Goal: Transaction & Acquisition: Purchase product/service

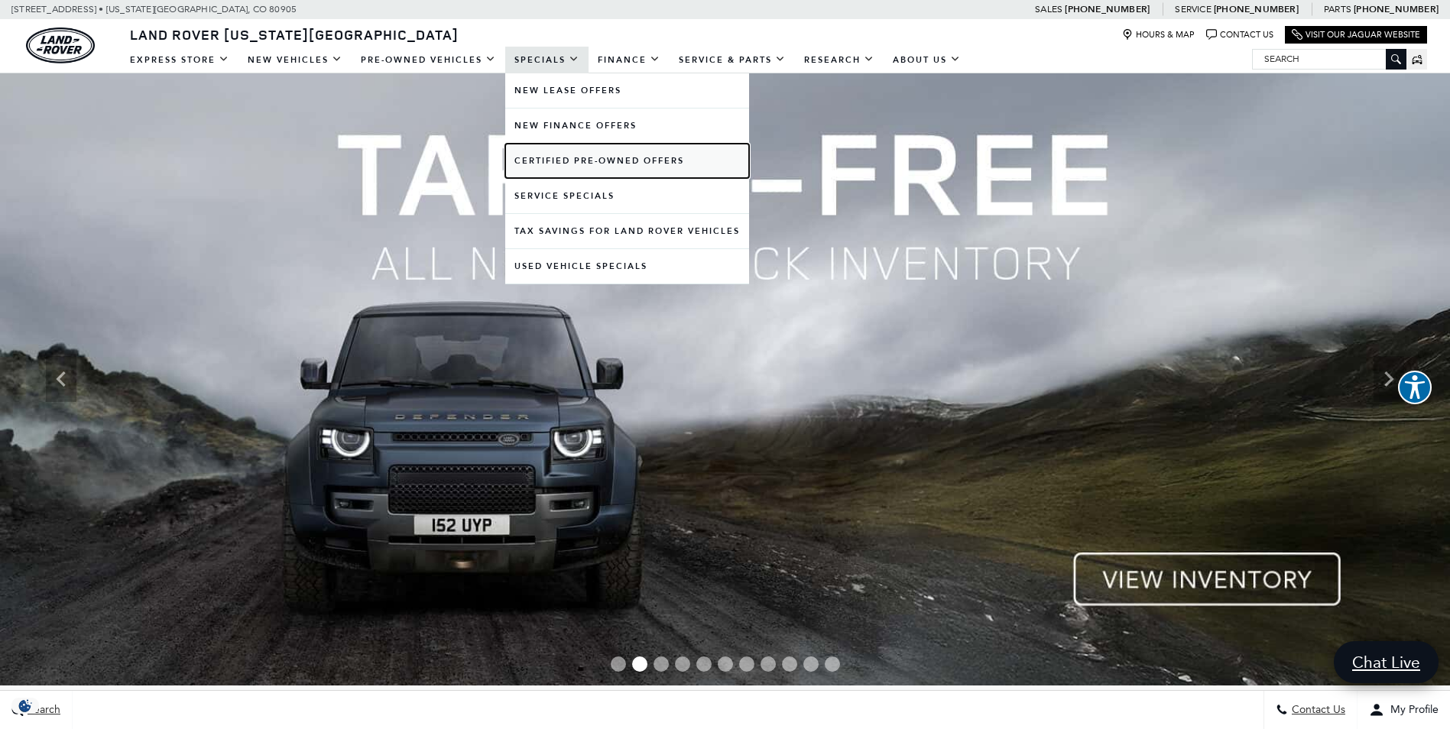
click at [567, 158] on link "Certified Pre-Owned Offers" at bounding box center [627, 161] width 244 height 34
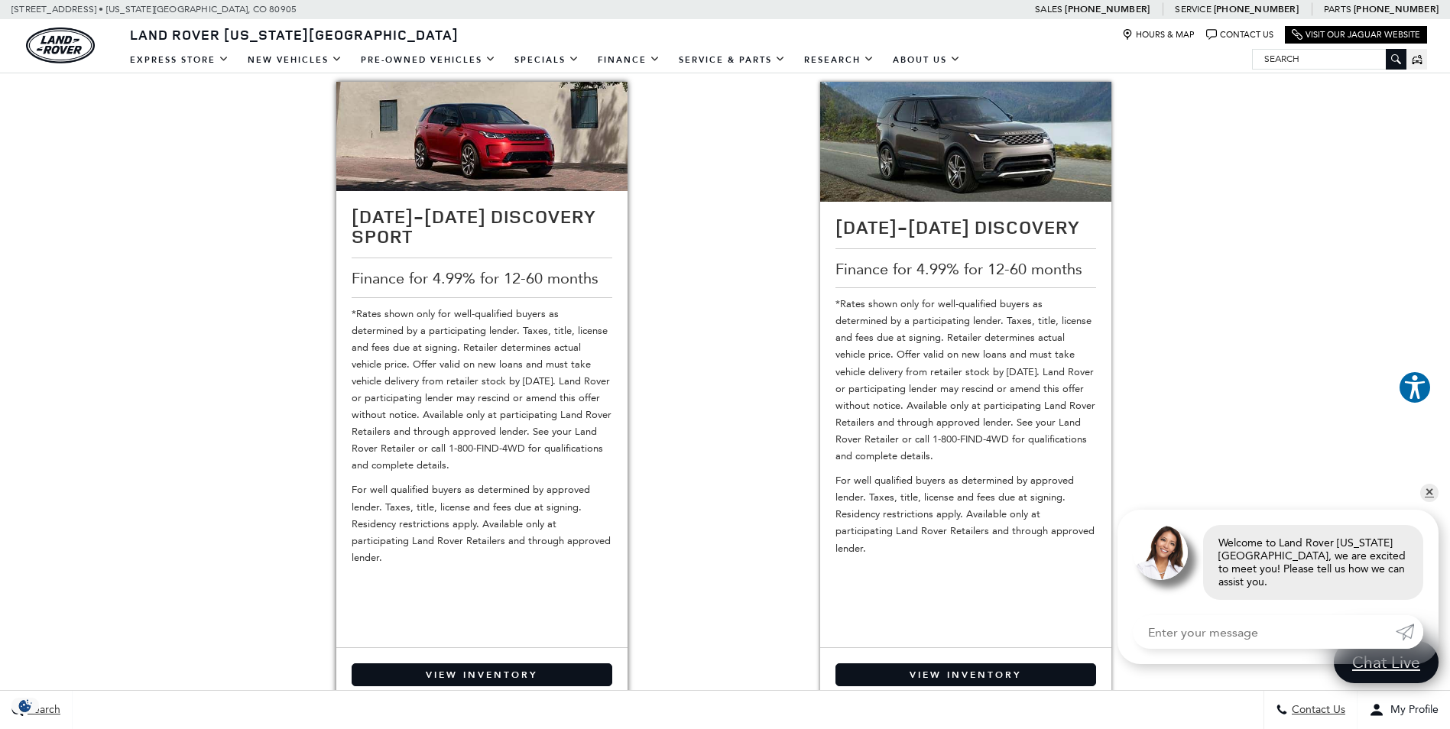
scroll to position [917, 0]
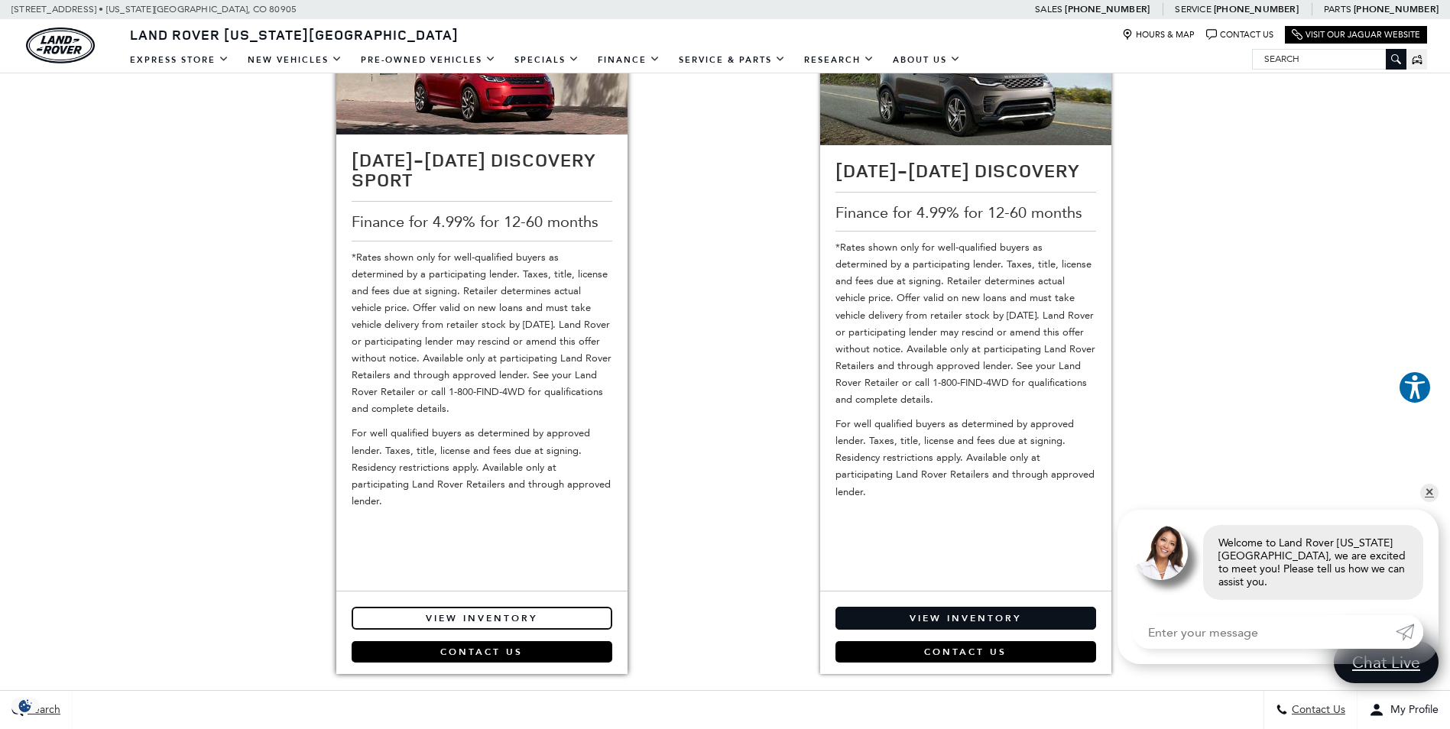
click at [536, 614] on link "View Inventory" at bounding box center [482, 618] width 261 height 23
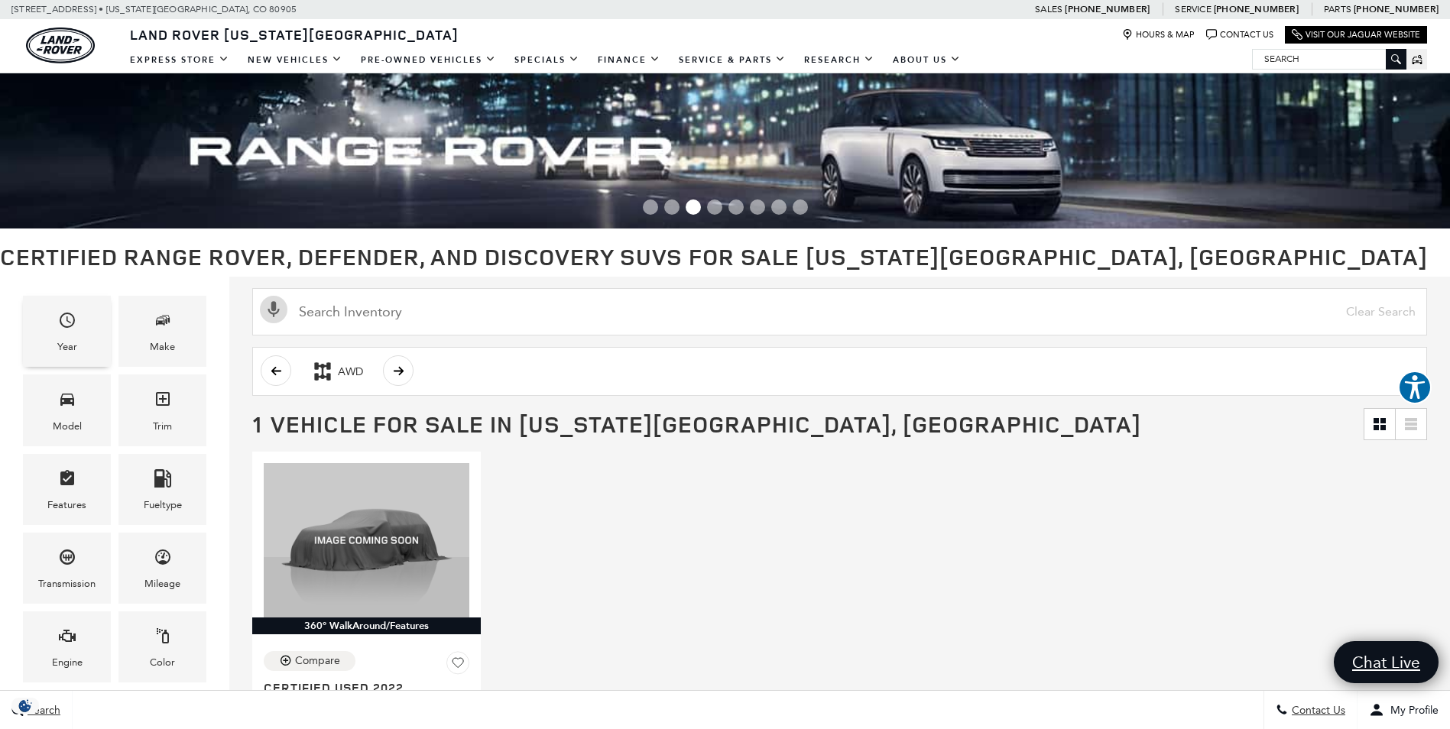
click at [63, 315] on icon "Year" at bounding box center [67, 320] width 15 height 15
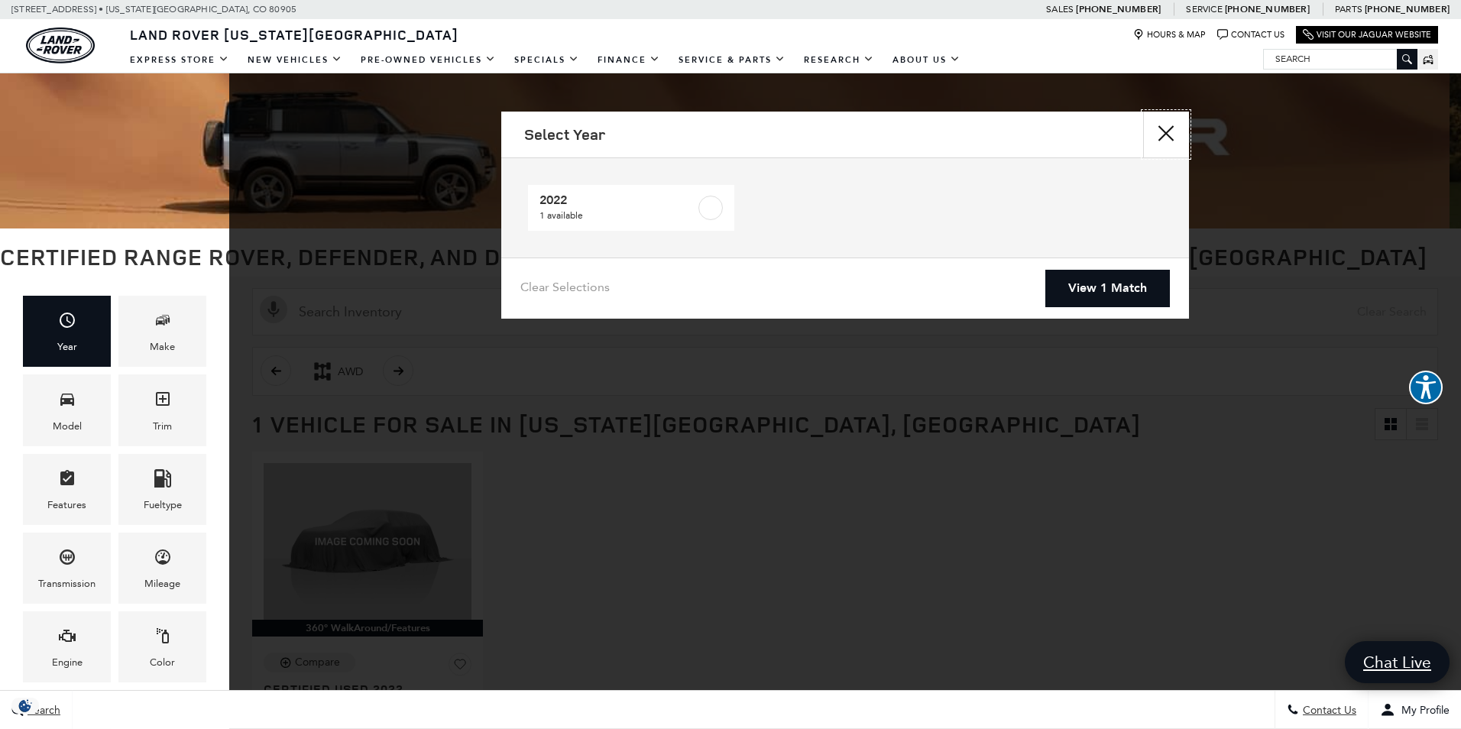
click at [1168, 126] on button "Close" at bounding box center [1166, 135] width 46 height 46
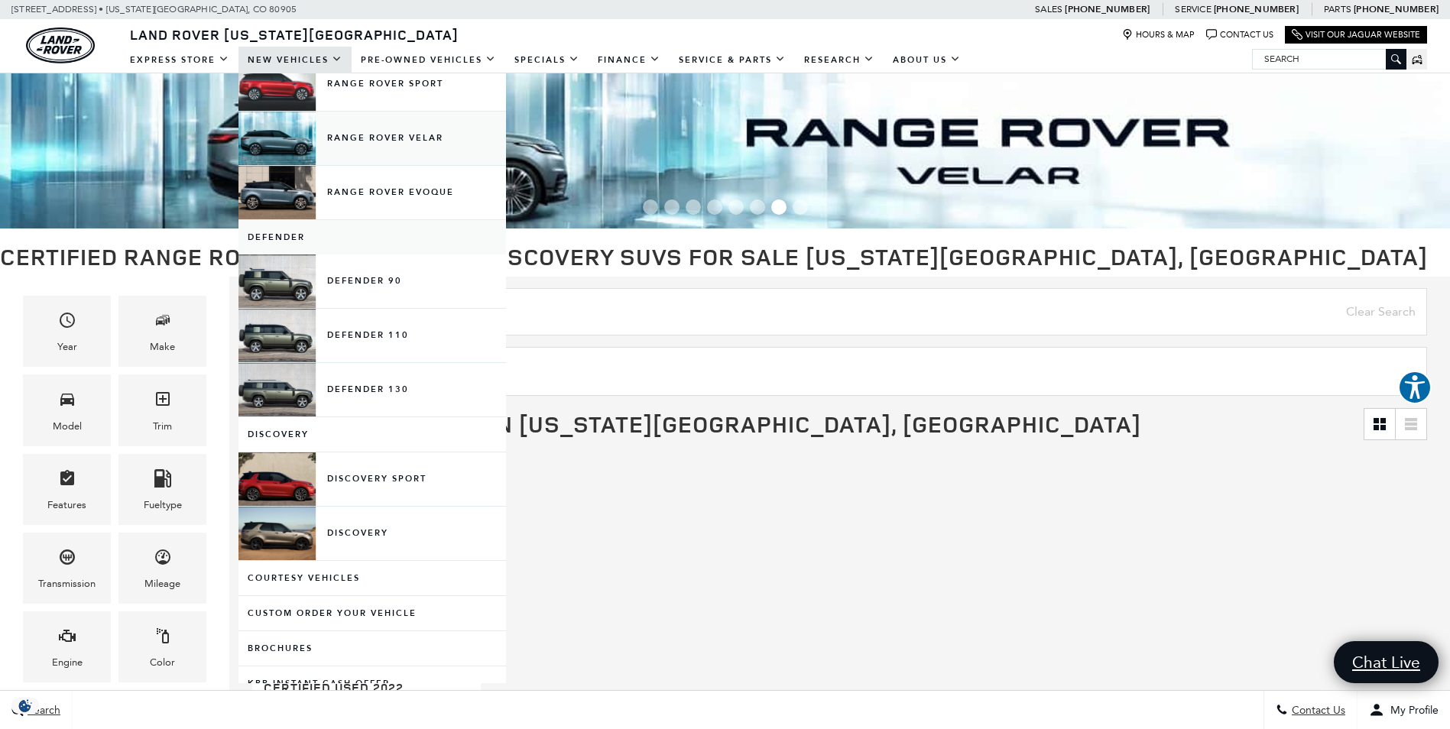
scroll to position [153, 0]
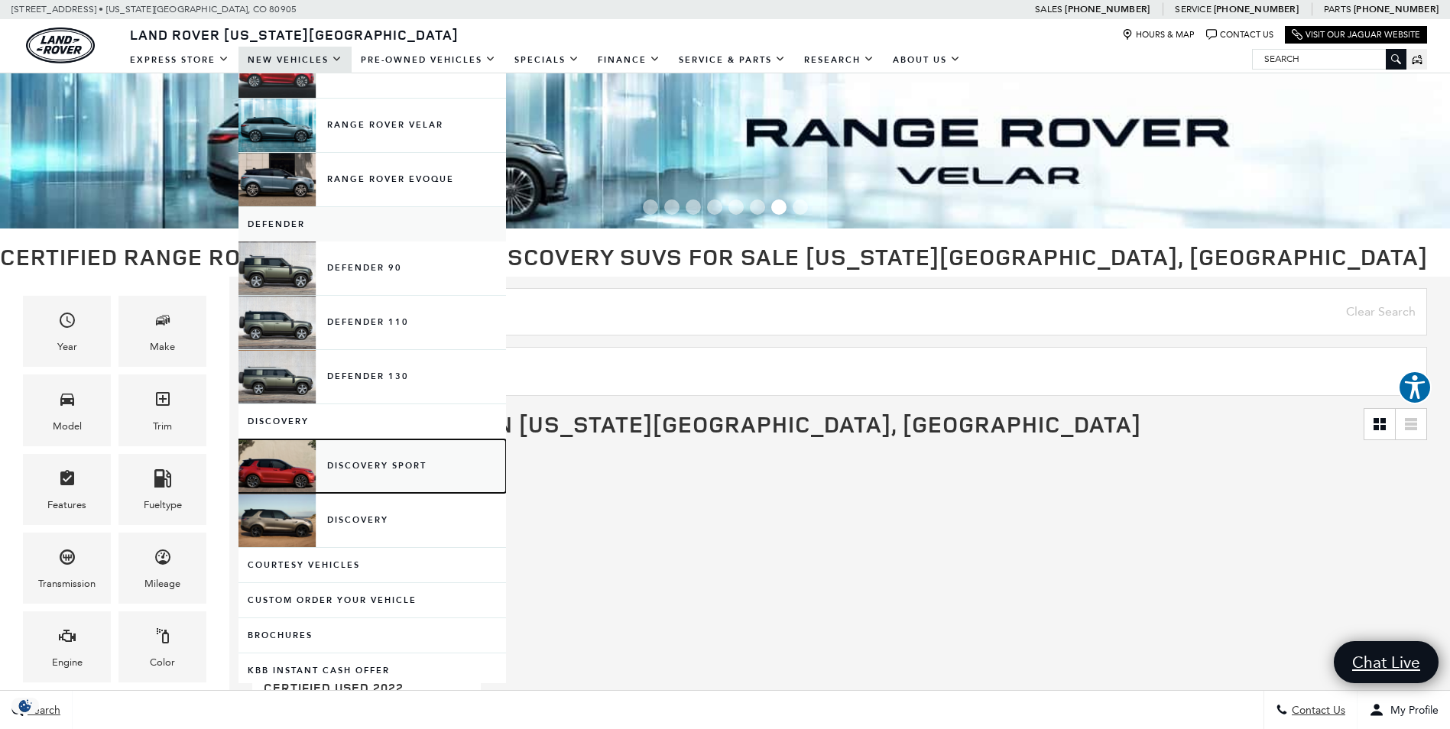
click at [282, 470] on link "Discovery Sport" at bounding box center [371, 465] width 267 height 53
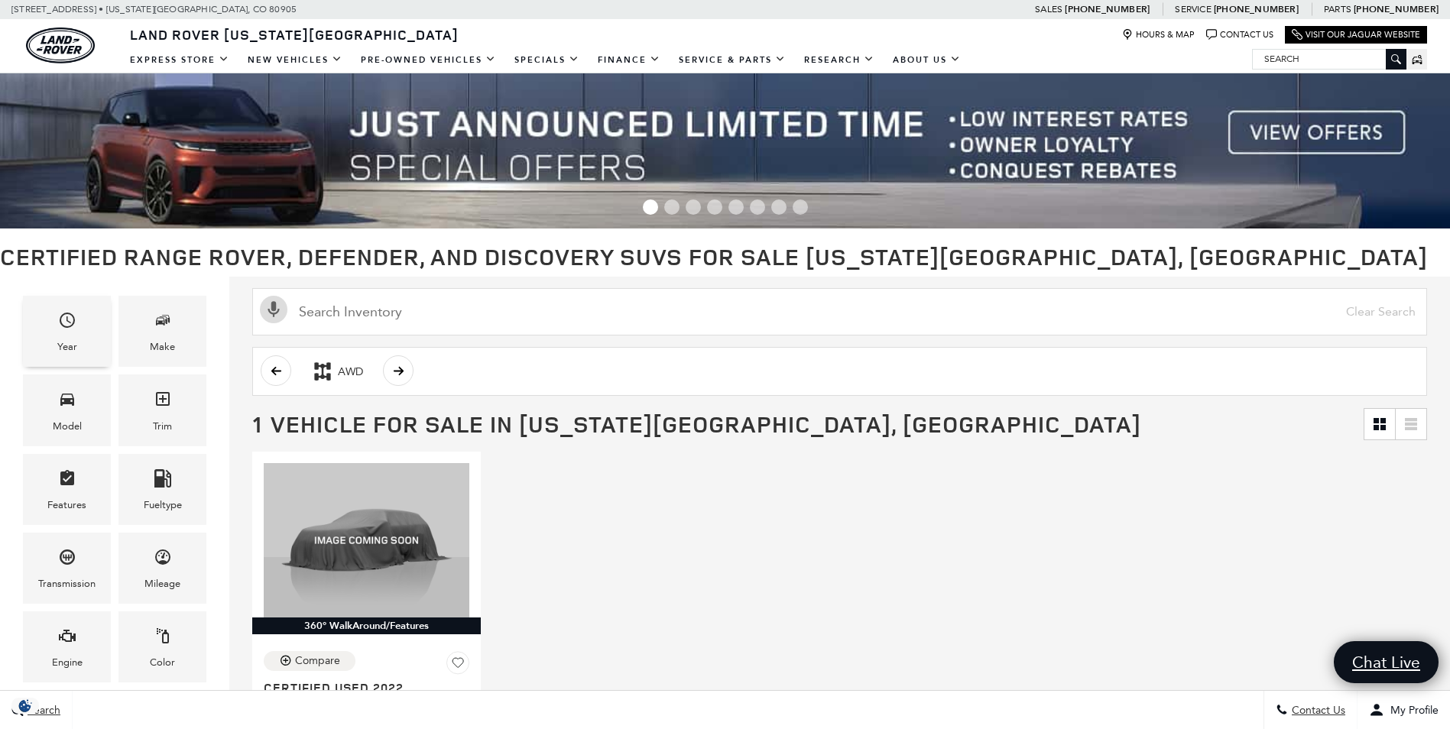
click at [86, 342] on div "Year" at bounding box center [67, 331] width 88 height 71
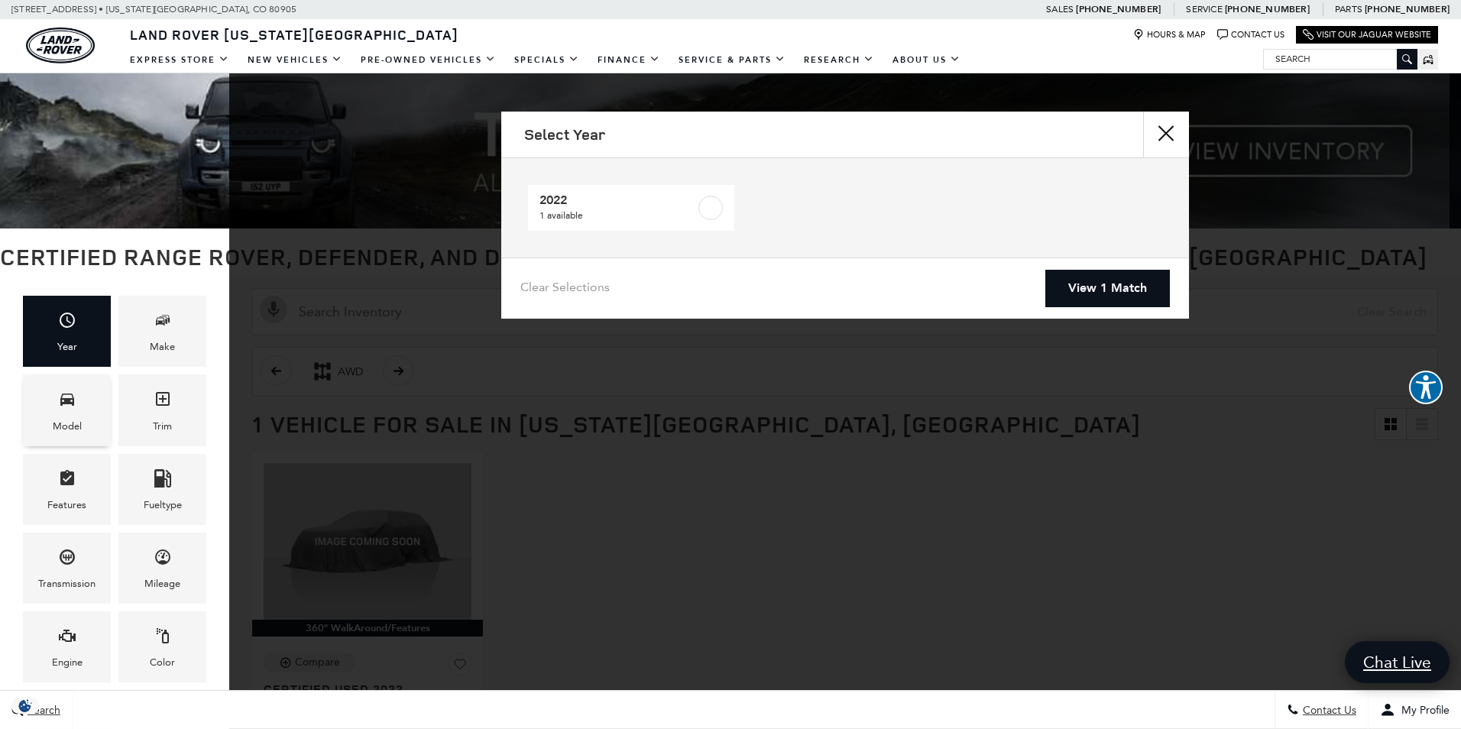
click at [74, 421] on div "Model" at bounding box center [67, 426] width 29 height 17
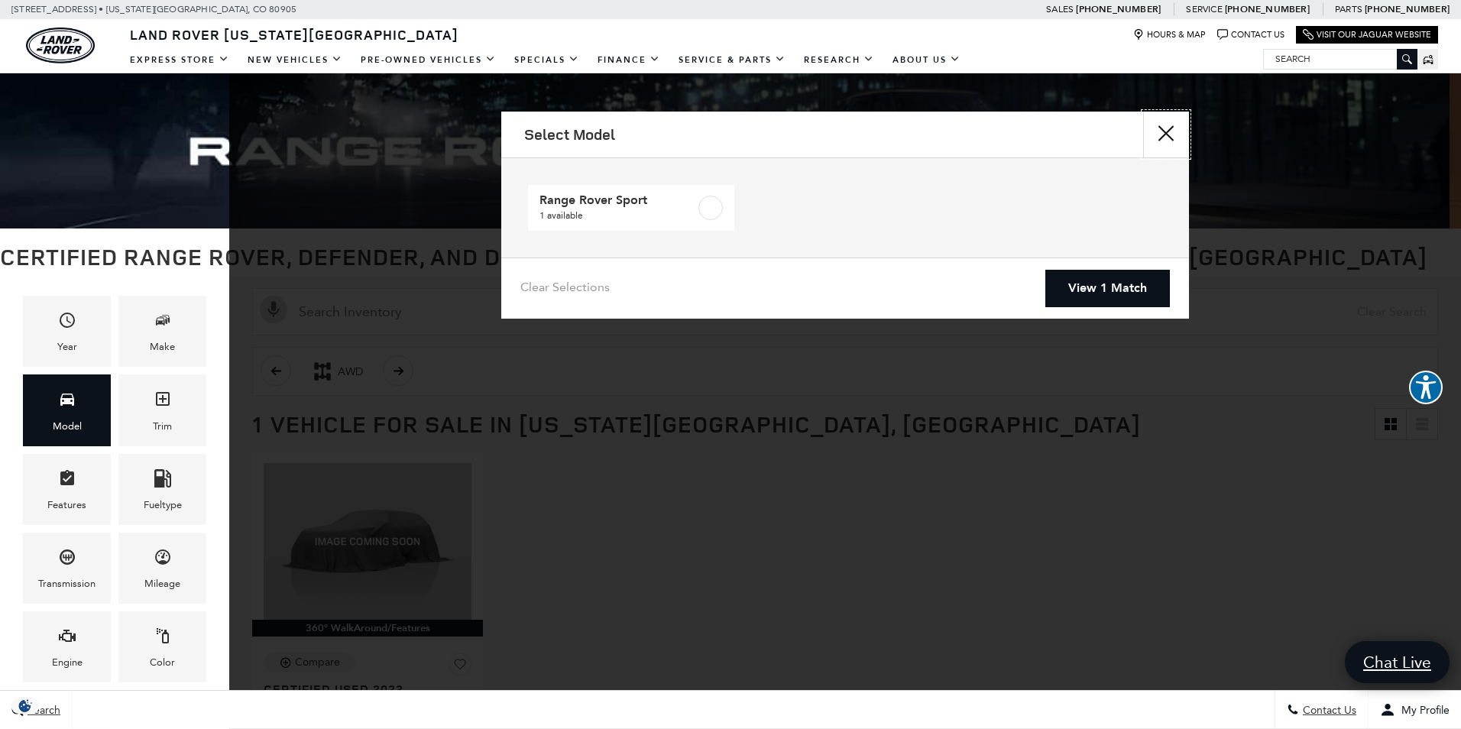
click at [1159, 131] on button "Close" at bounding box center [1166, 135] width 46 height 46
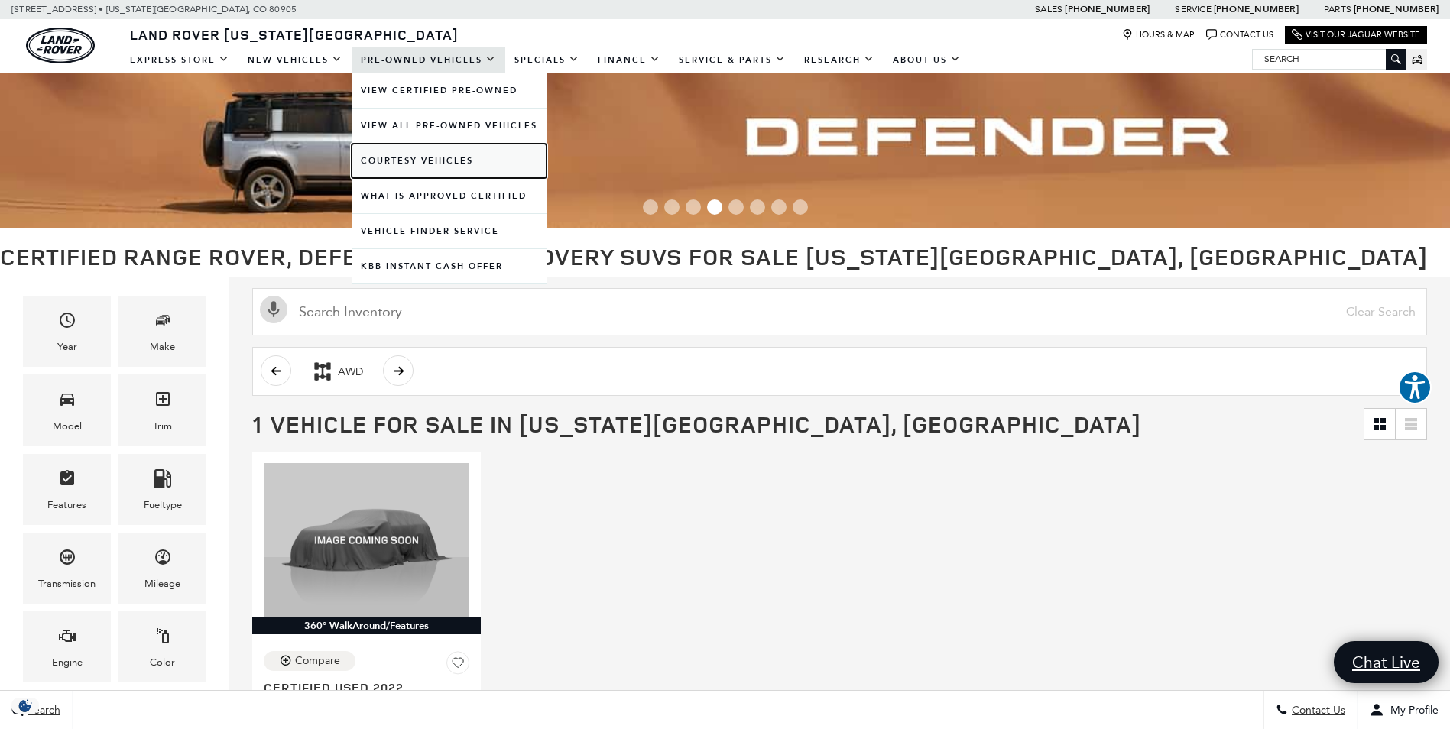
click at [403, 157] on link "Courtesy Vehicles" at bounding box center [449, 161] width 195 height 34
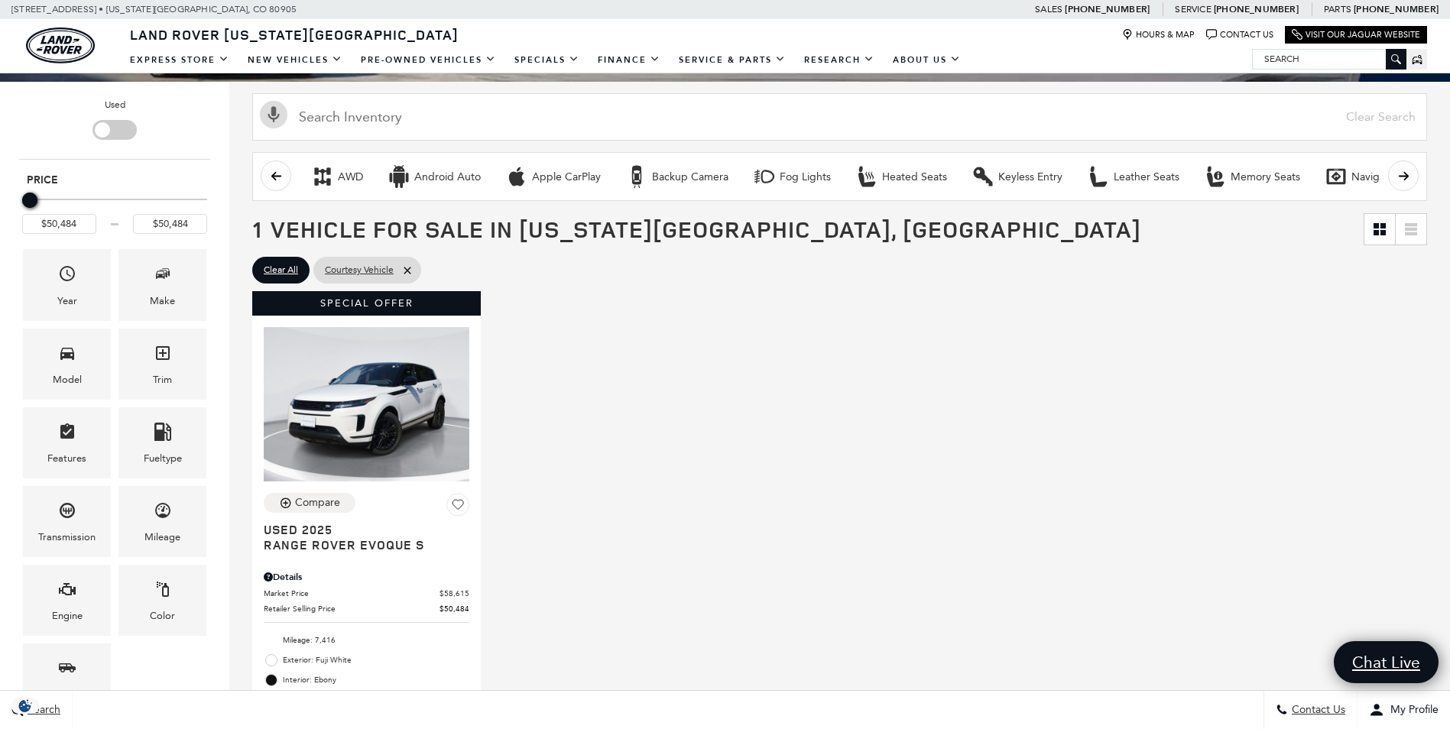
scroll to position [153, 0]
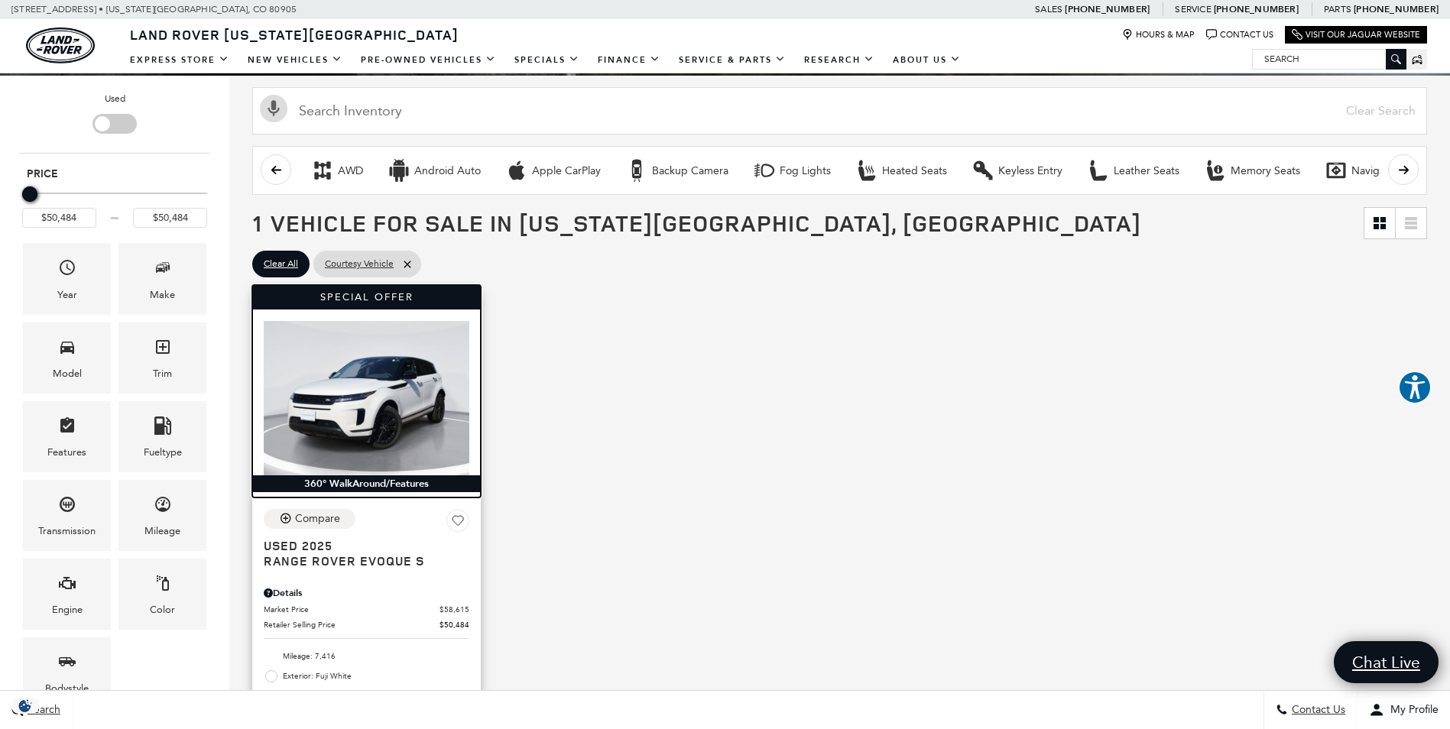
click at [372, 398] on img at bounding box center [367, 398] width 206 height 154
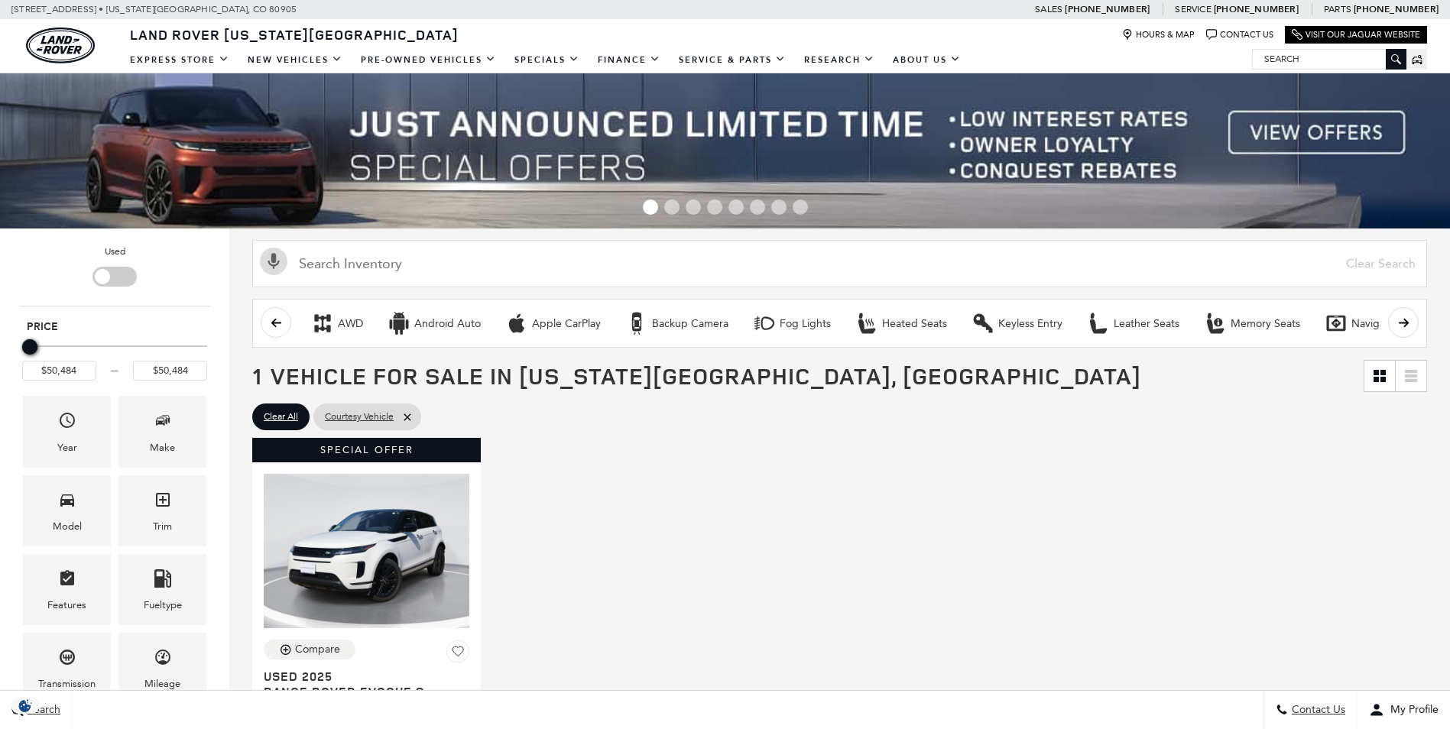
scroll to position [153, 0]
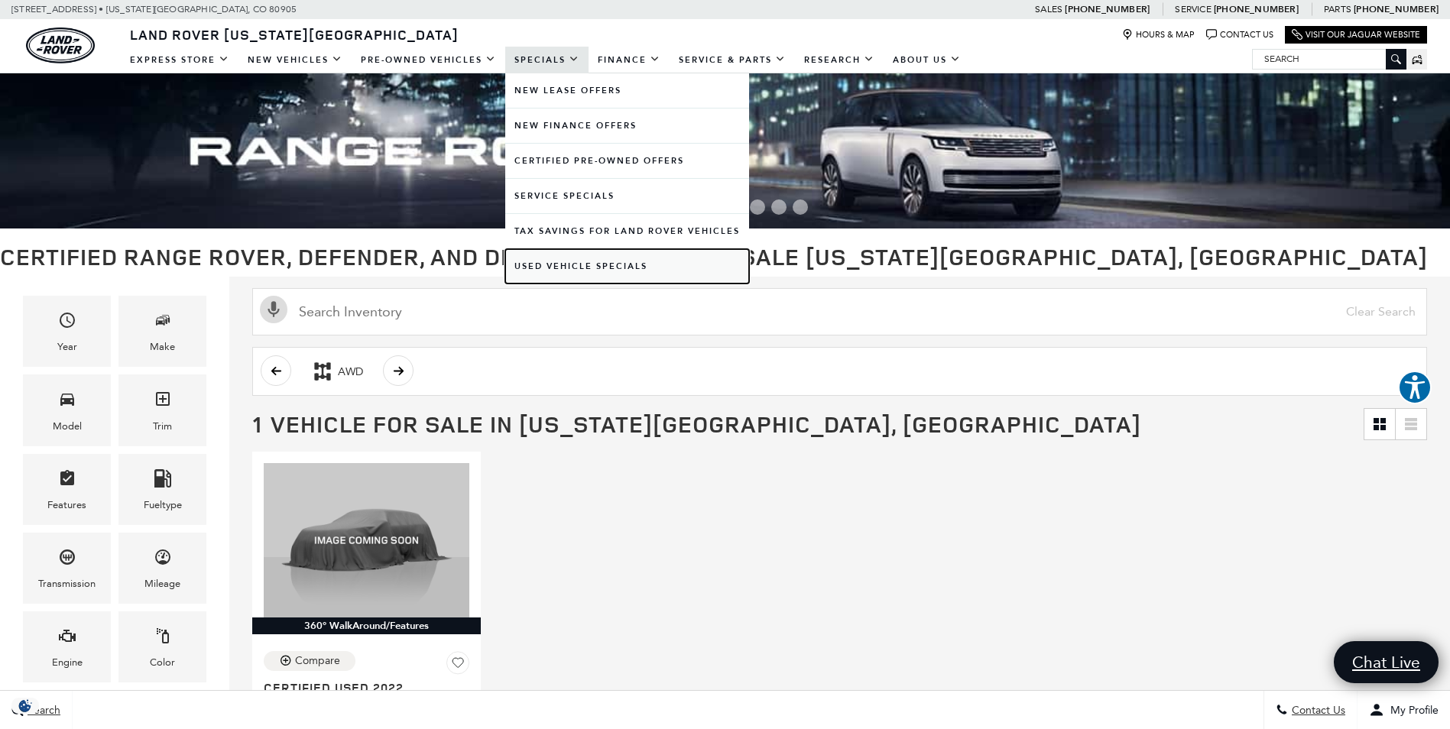
click at [542, 264] on link "Used Vehicle Specials" at bounding box center [627, 266] width 244 height 34
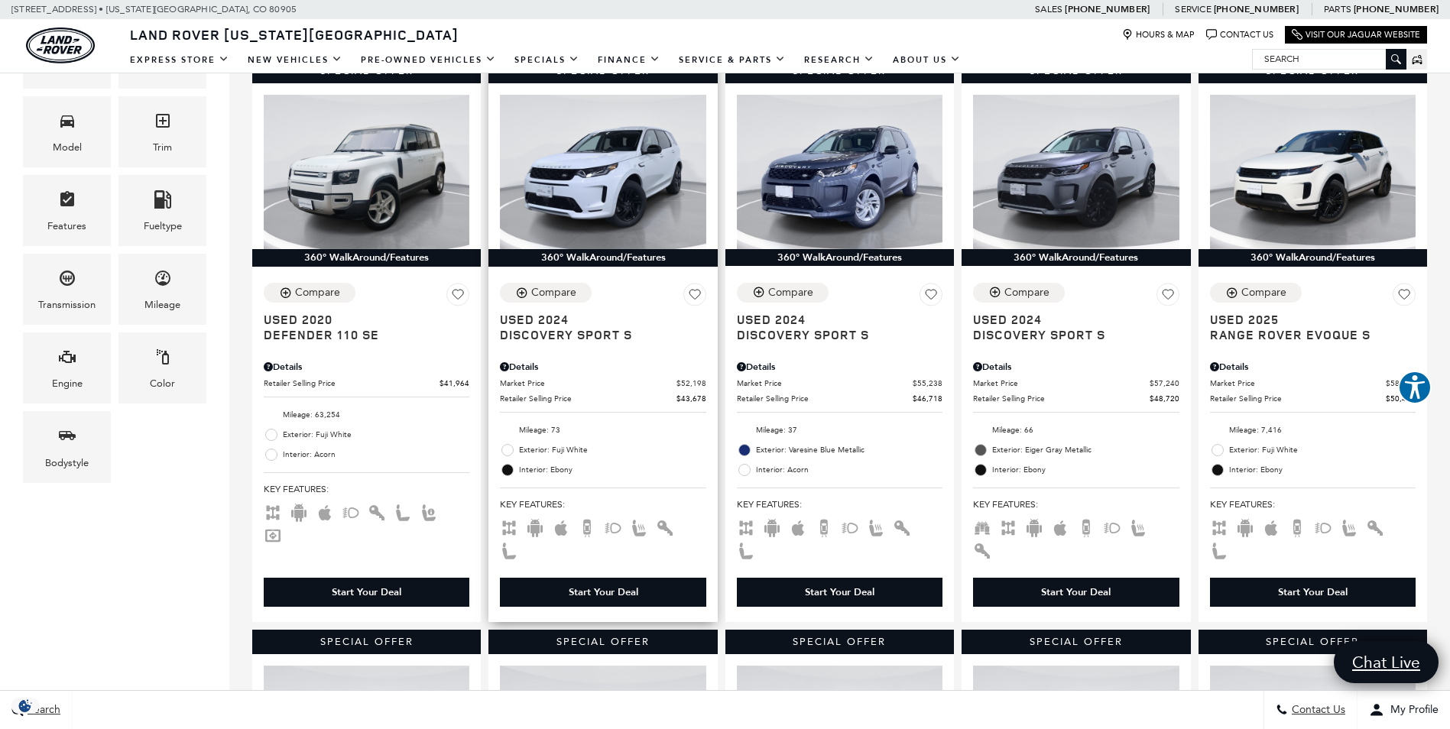
scroll to position [382, 0]
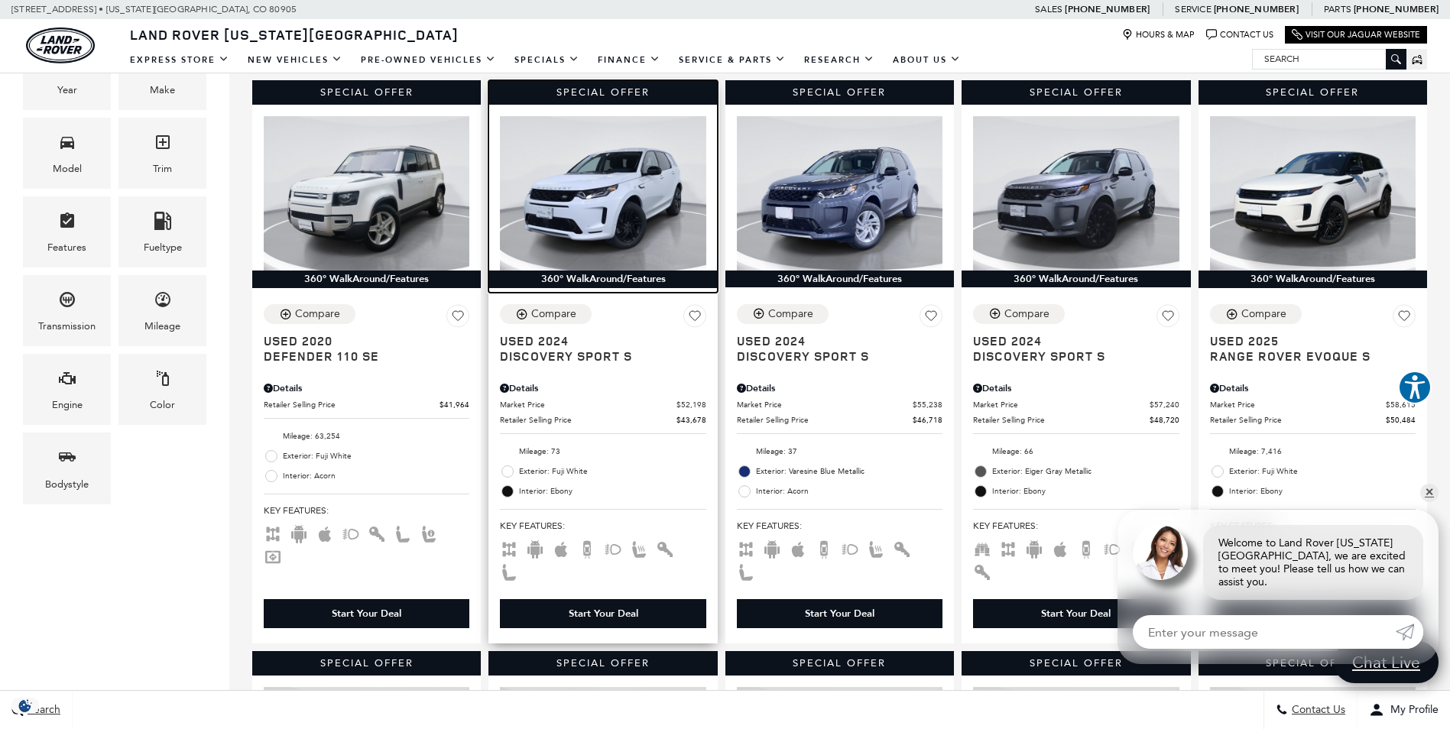
click at [641, 204] on img at bounding box center [603, 193] width 206 height 154
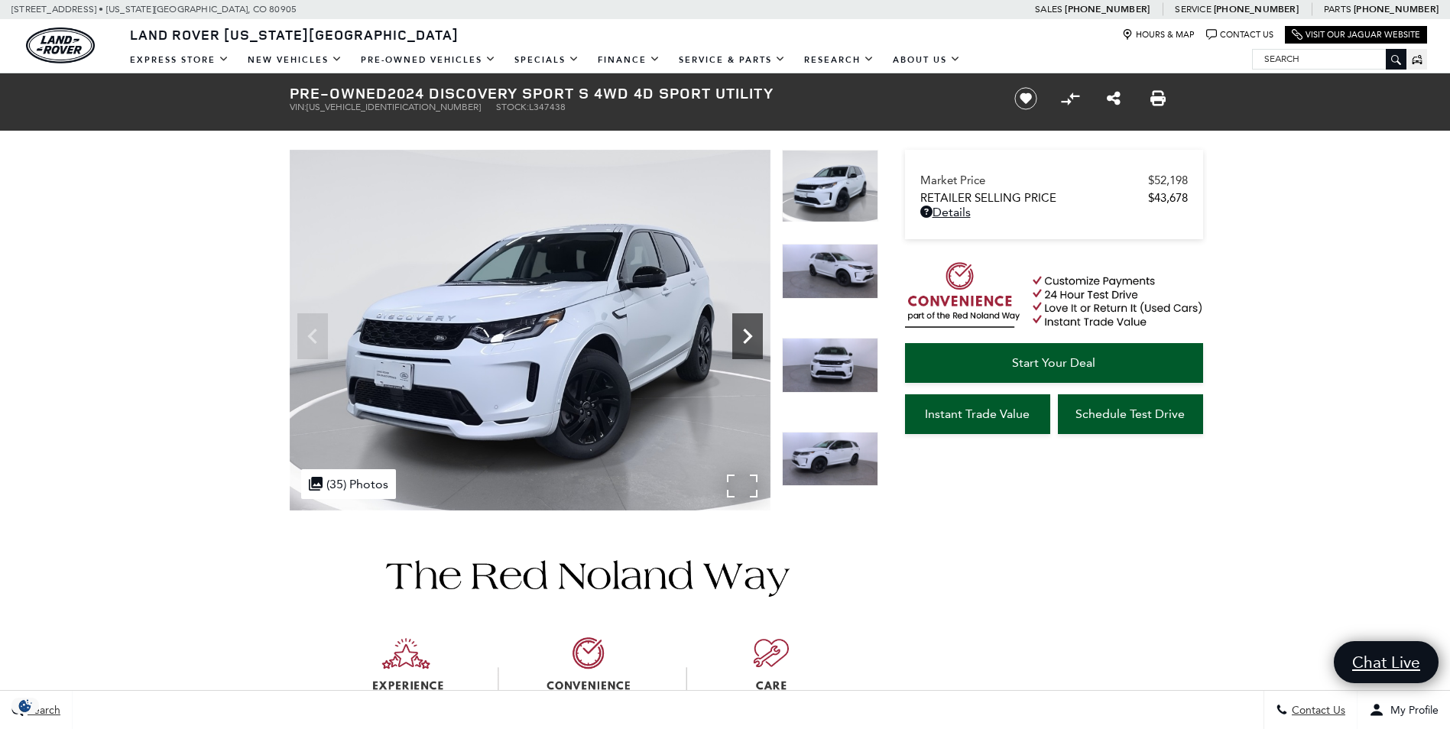
click at [744, 329] on icon "Next" at bounding box center [747, 336] width 9 height 15
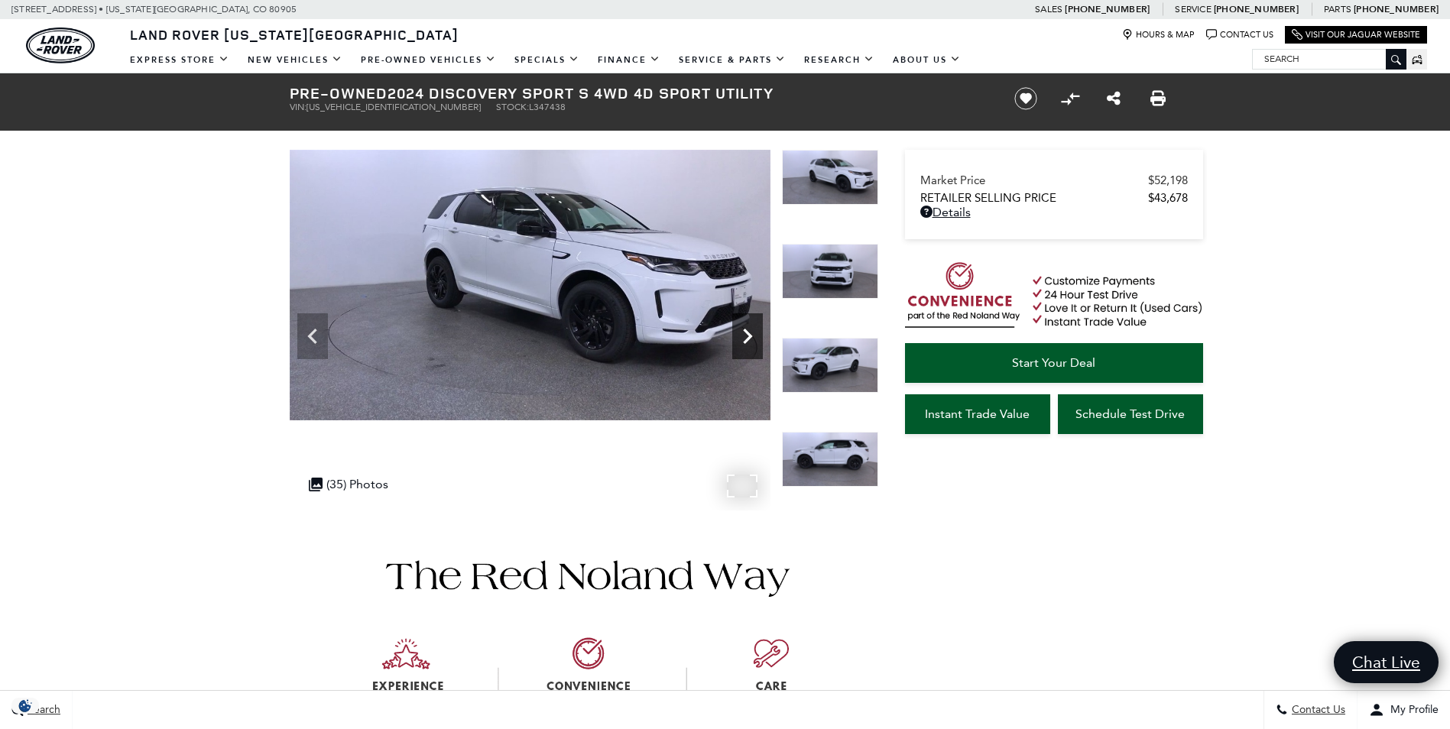
click at [744, 329] on icon "Next" at bounding box center [747, 336] width 9 height 15
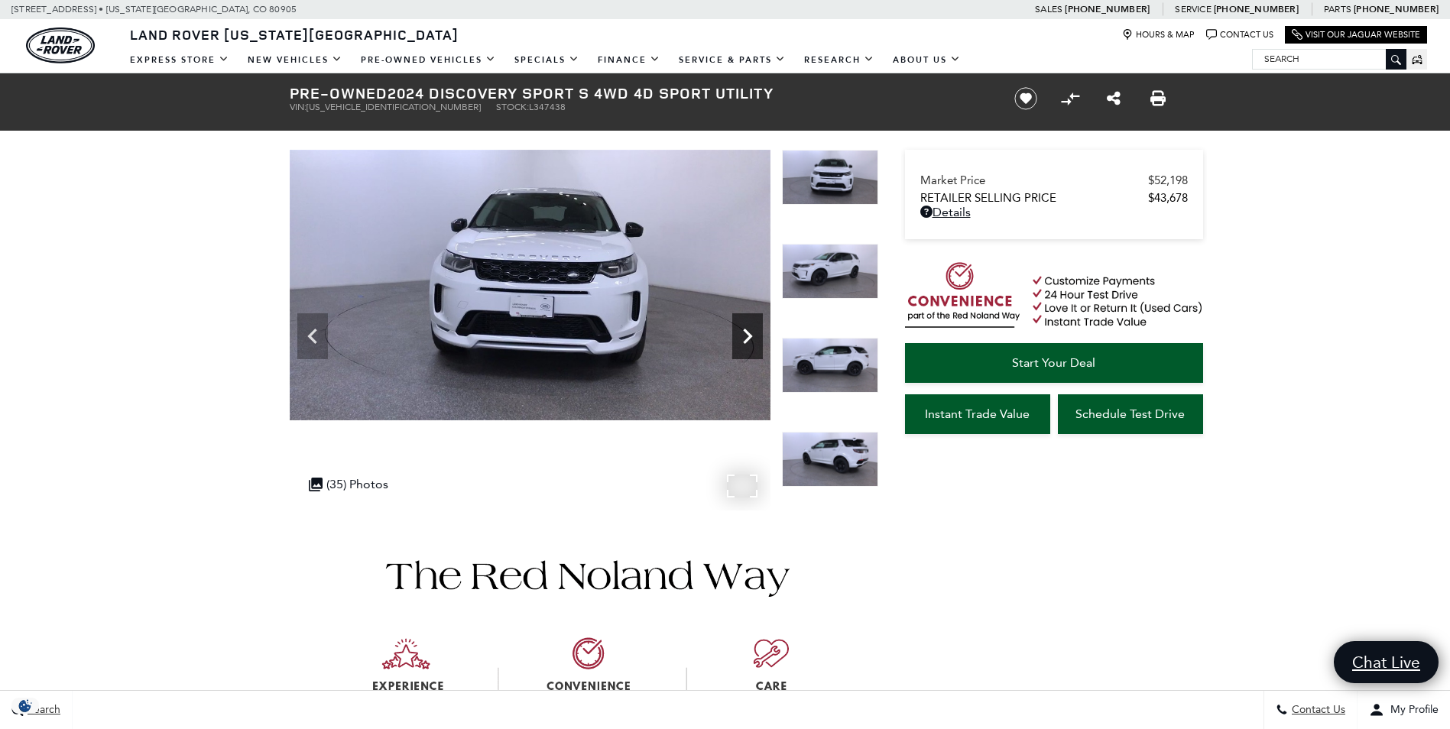
click at [744, 329] on icon "Next" at bounding box center [747, 336] width 9 height 15
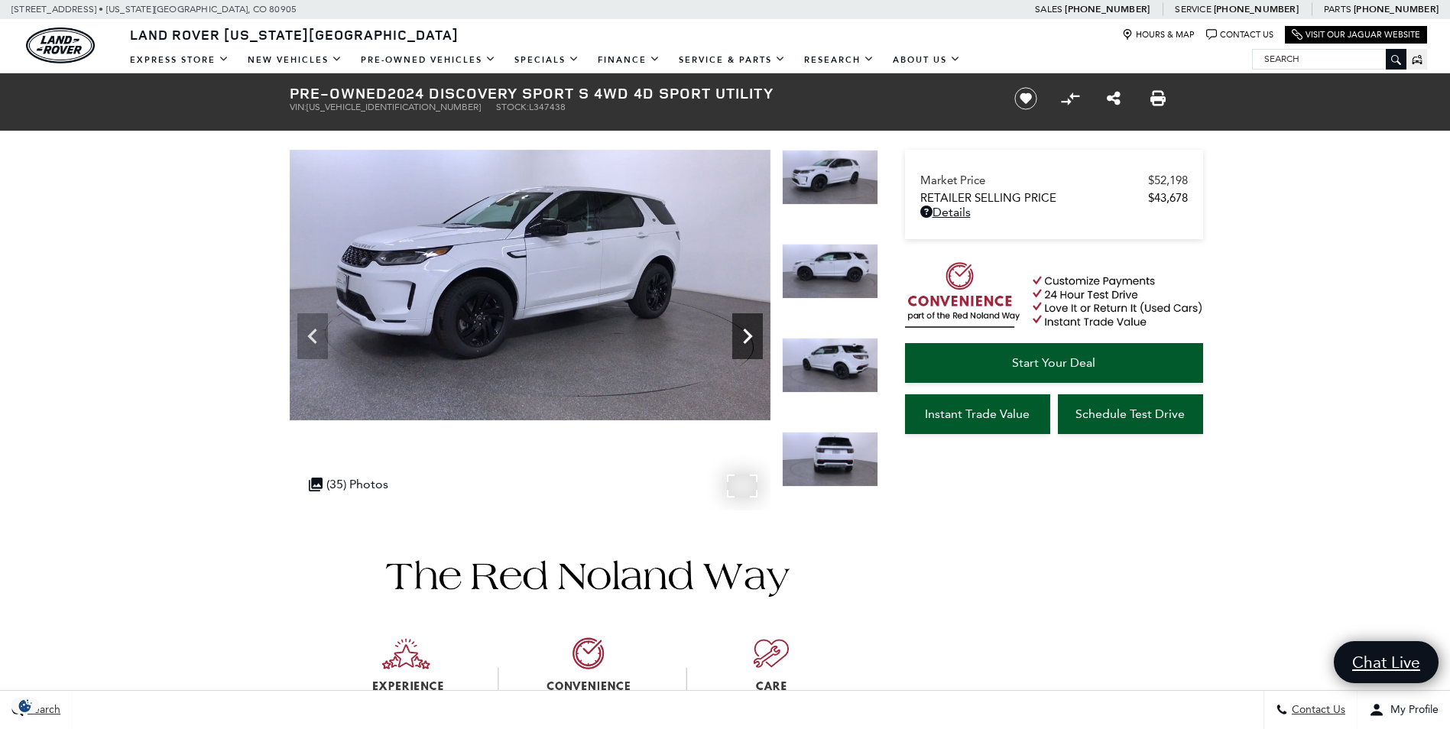
click at [744, 329] on icon "Next" at bounding box center [747, 336] width 9 height 15
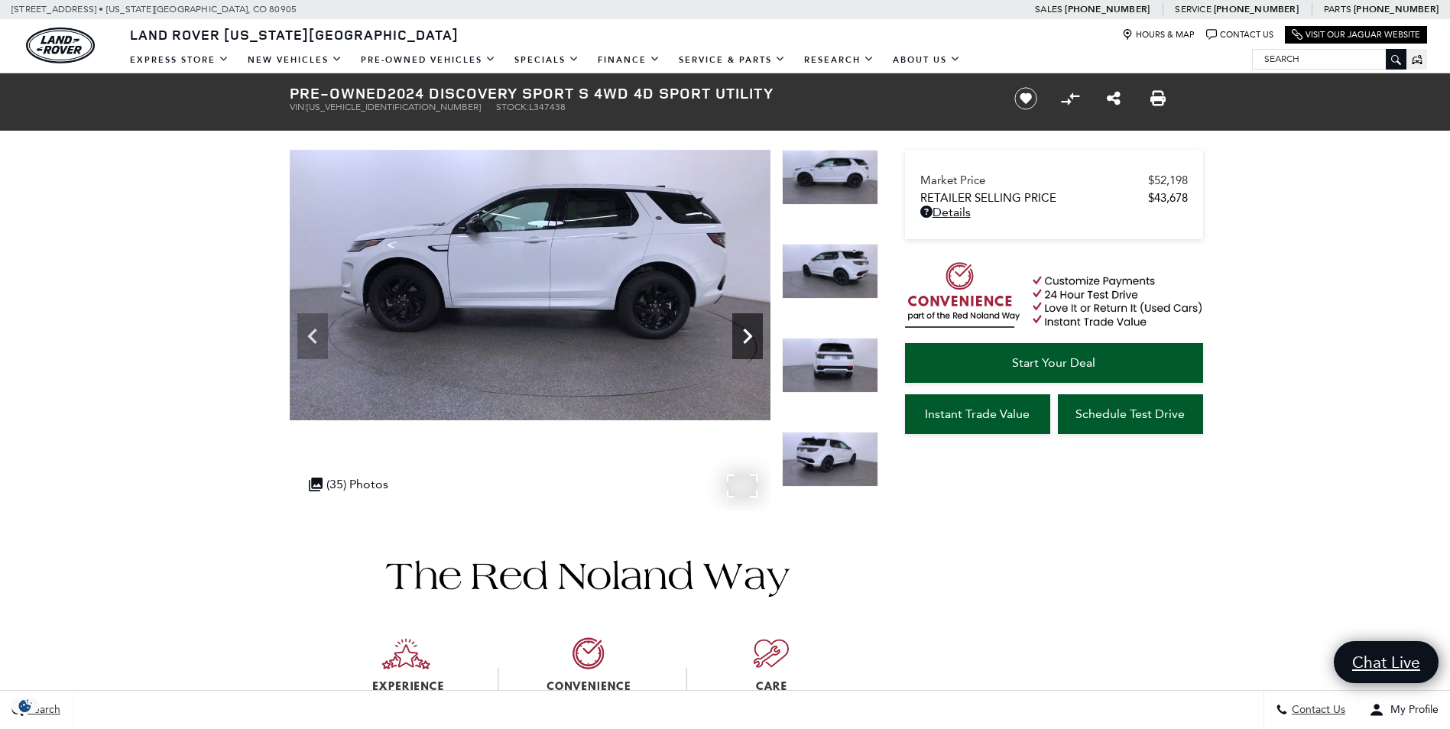
click at [744, 329] on icon "Next" at bounding box center [747, 336] width 9 height 15
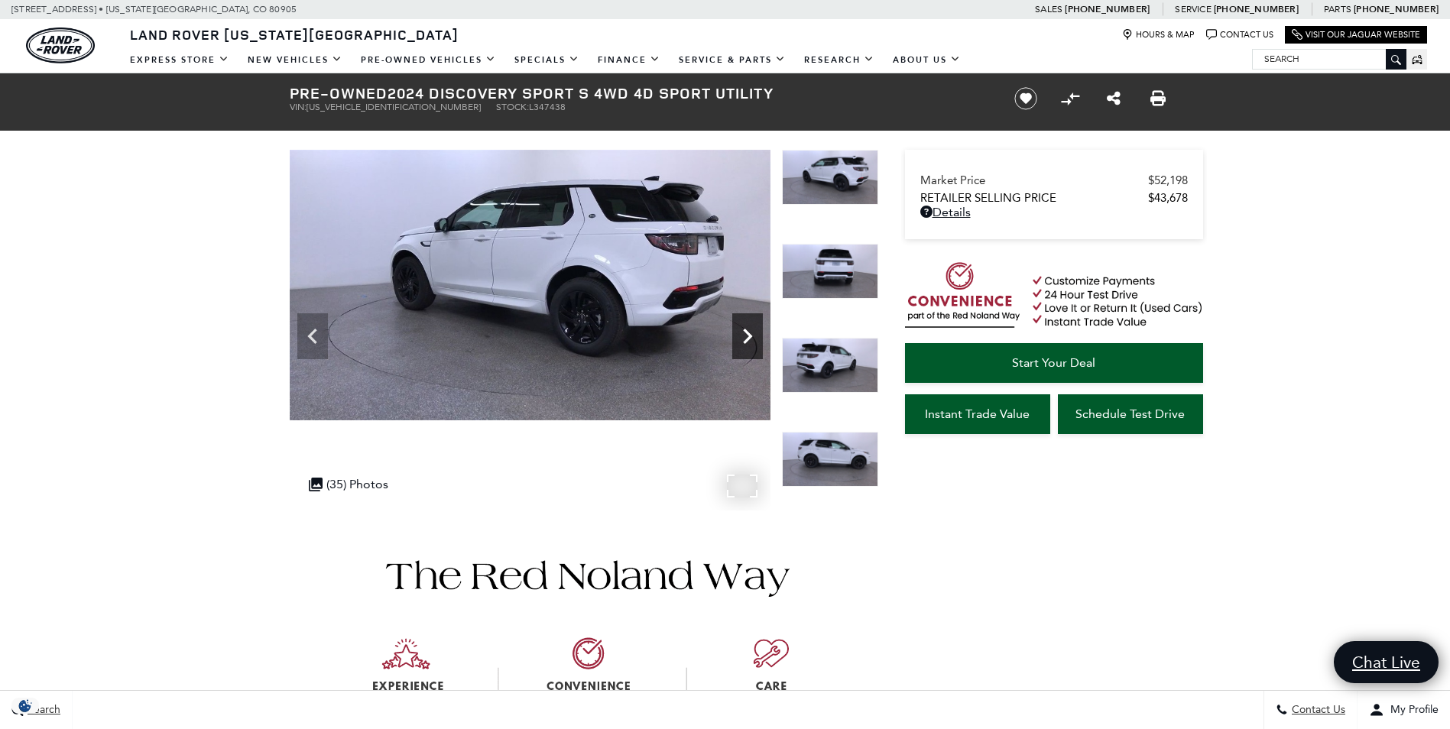
click at [744, 329] on icon "Next" at bounding box center [747, 336] width 9 height 15
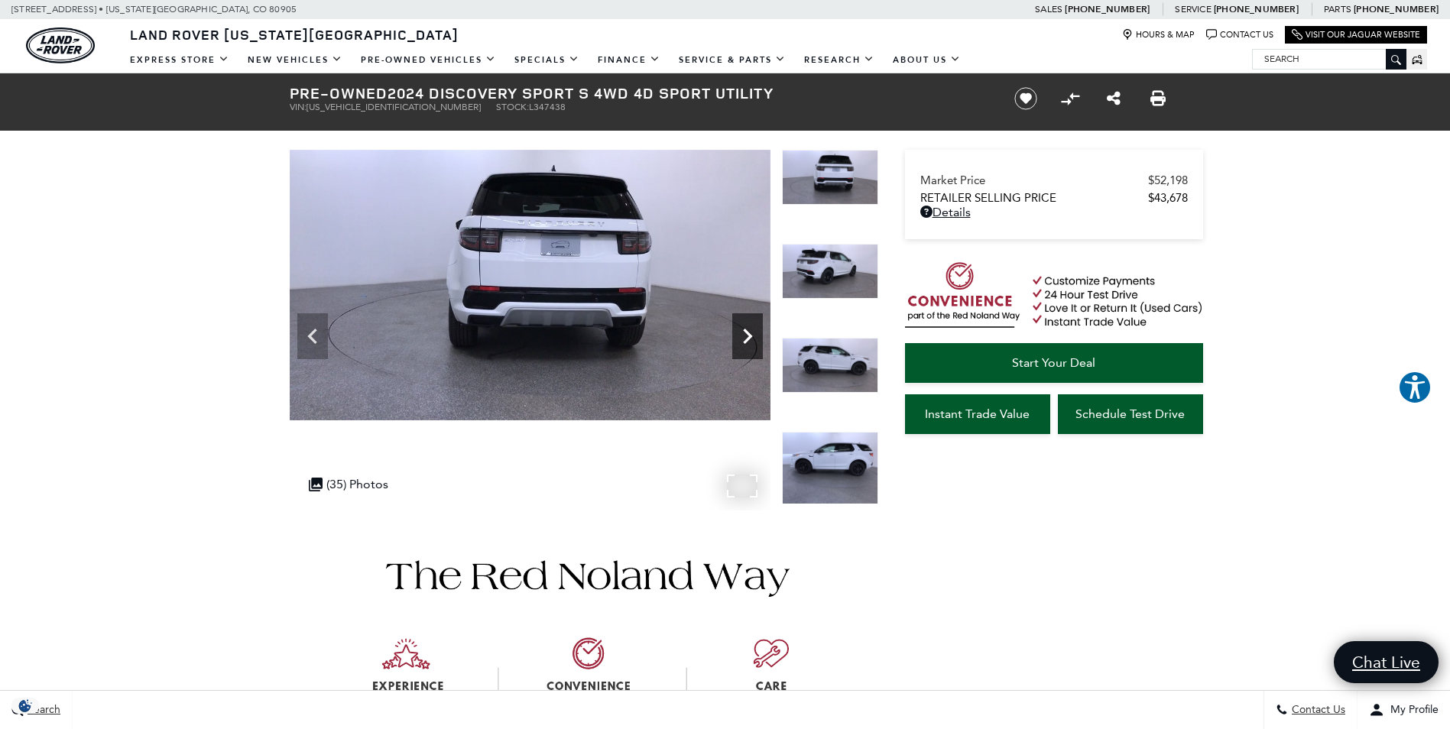
click at [744, 329] on icon "Next" at bounding box center [747, 336] width 9 height 15
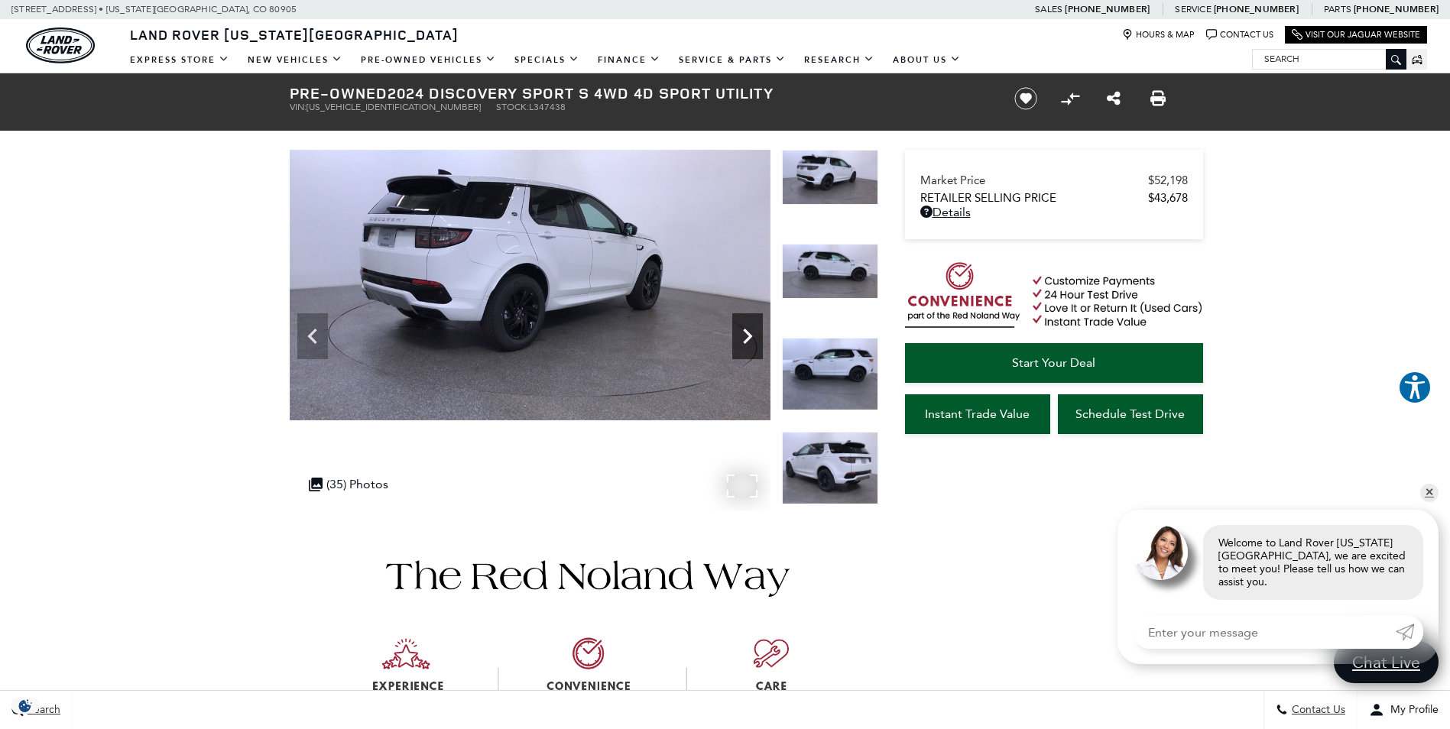
click at [744, 329] on icon "Next" at bounding box center [747, 336] width 31 height 31
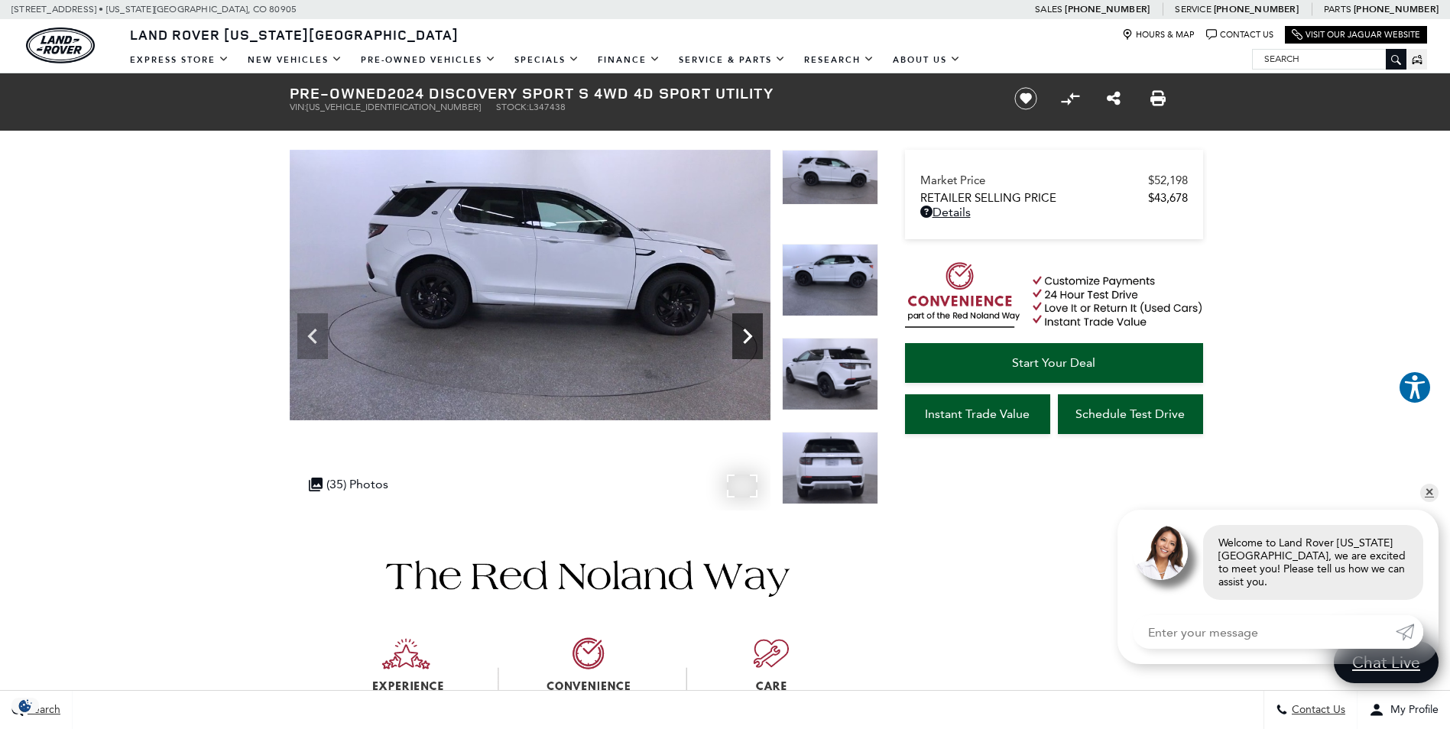
click at [744, 329] on icon "Next" at bounding box center [747, 336] width 31 height 31
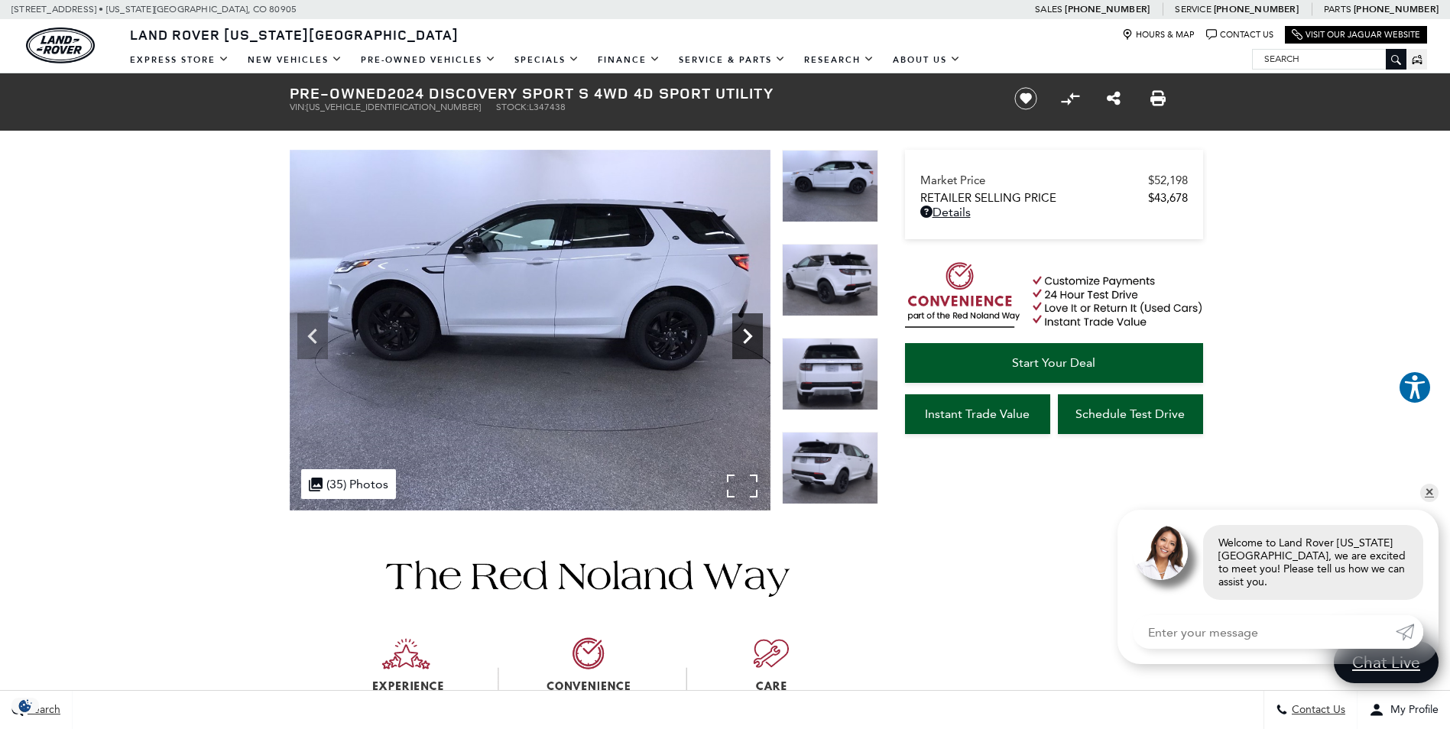
click at [744, 329] on icon "Next" at bounding box center [747, 336] width 31 height 31
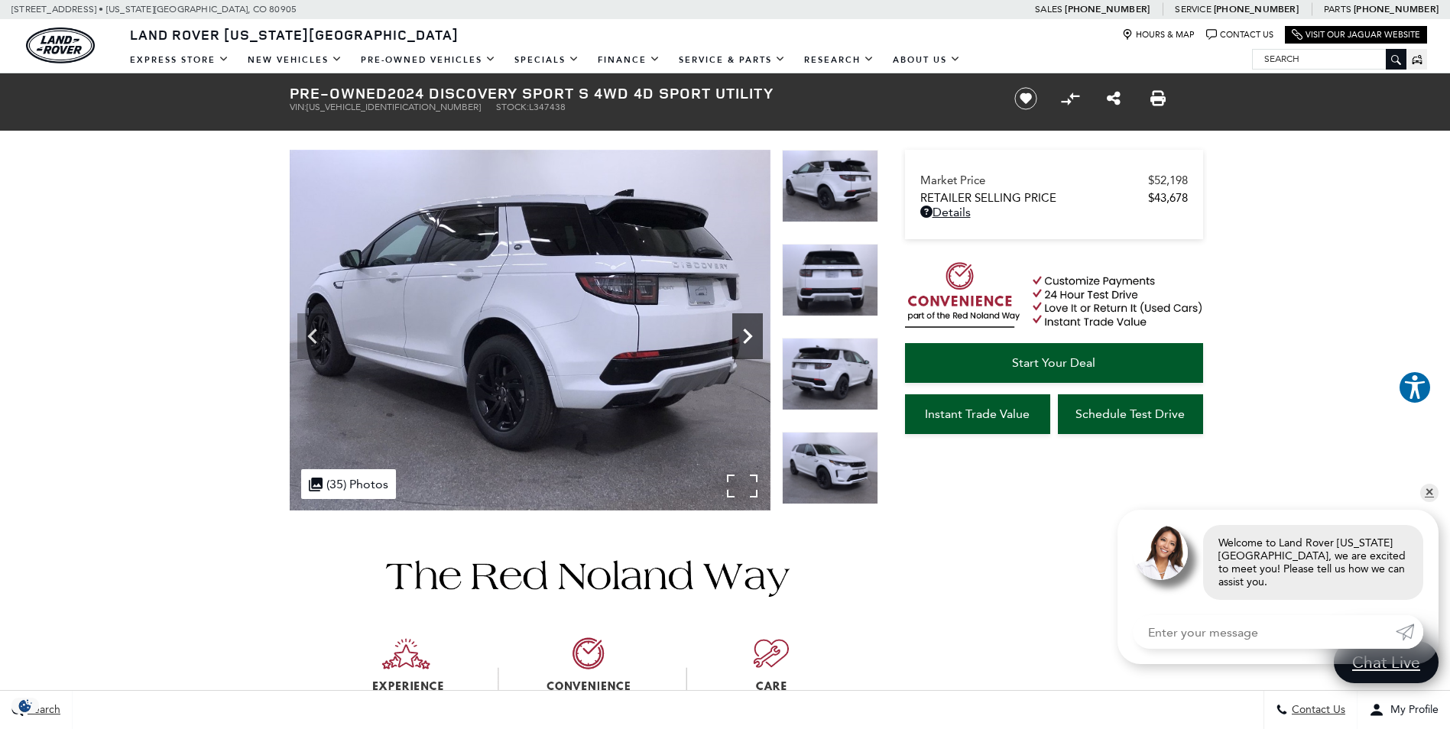
click at [744, 329] on icon "Next" at bounding box center [747, 336] width 31 height 31
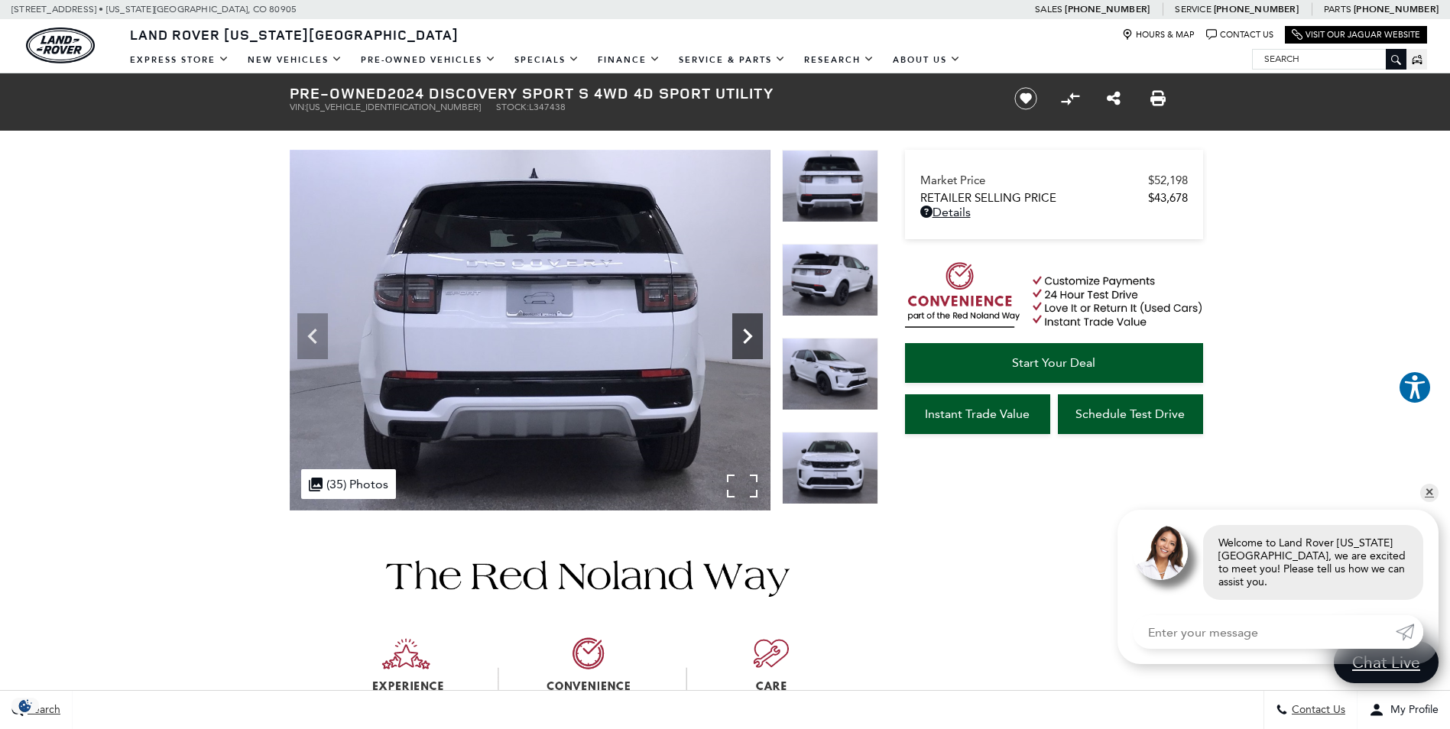
click at [744, 329] on icon "Next" at bounding box center [747, 336] width 31 height 31
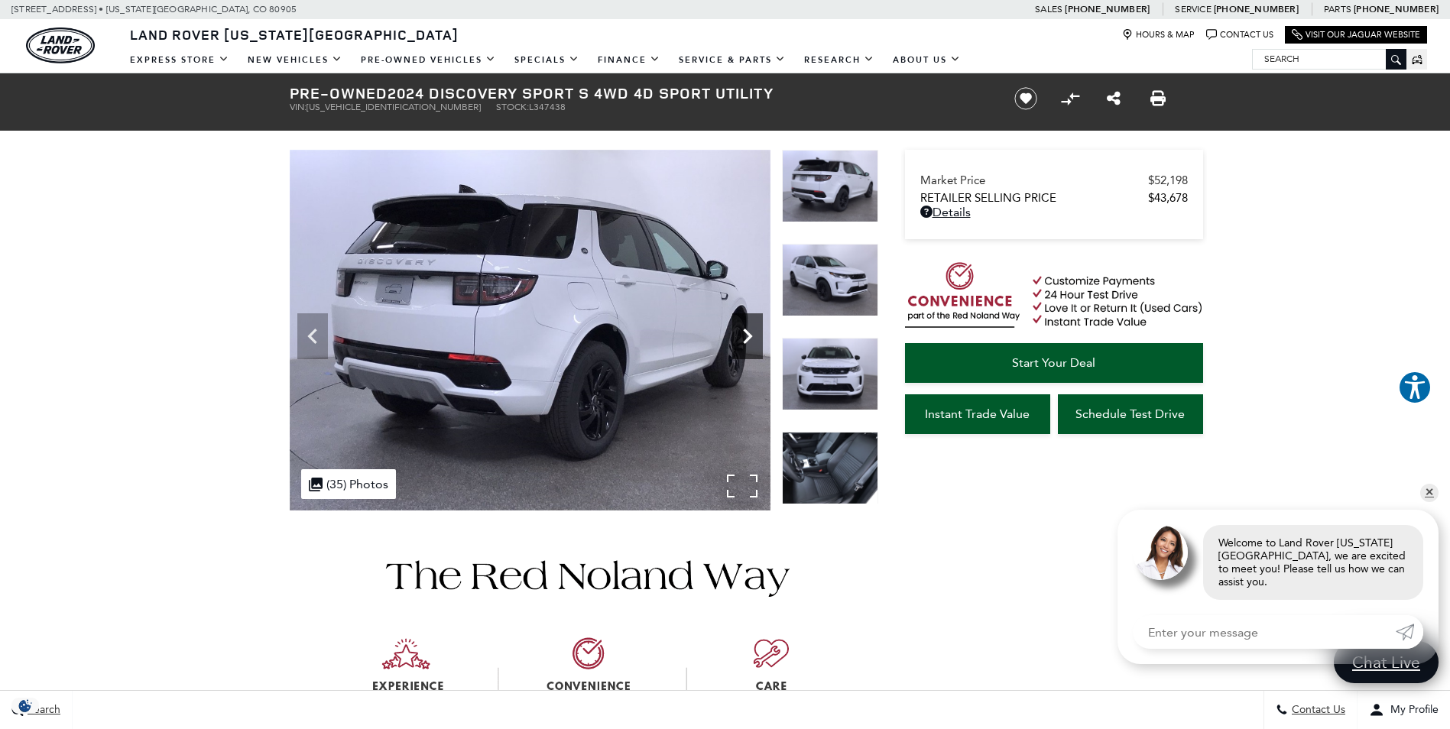
click at [744, 329] on icon "Next" at bounding box center [747, 336] width 31 height 31
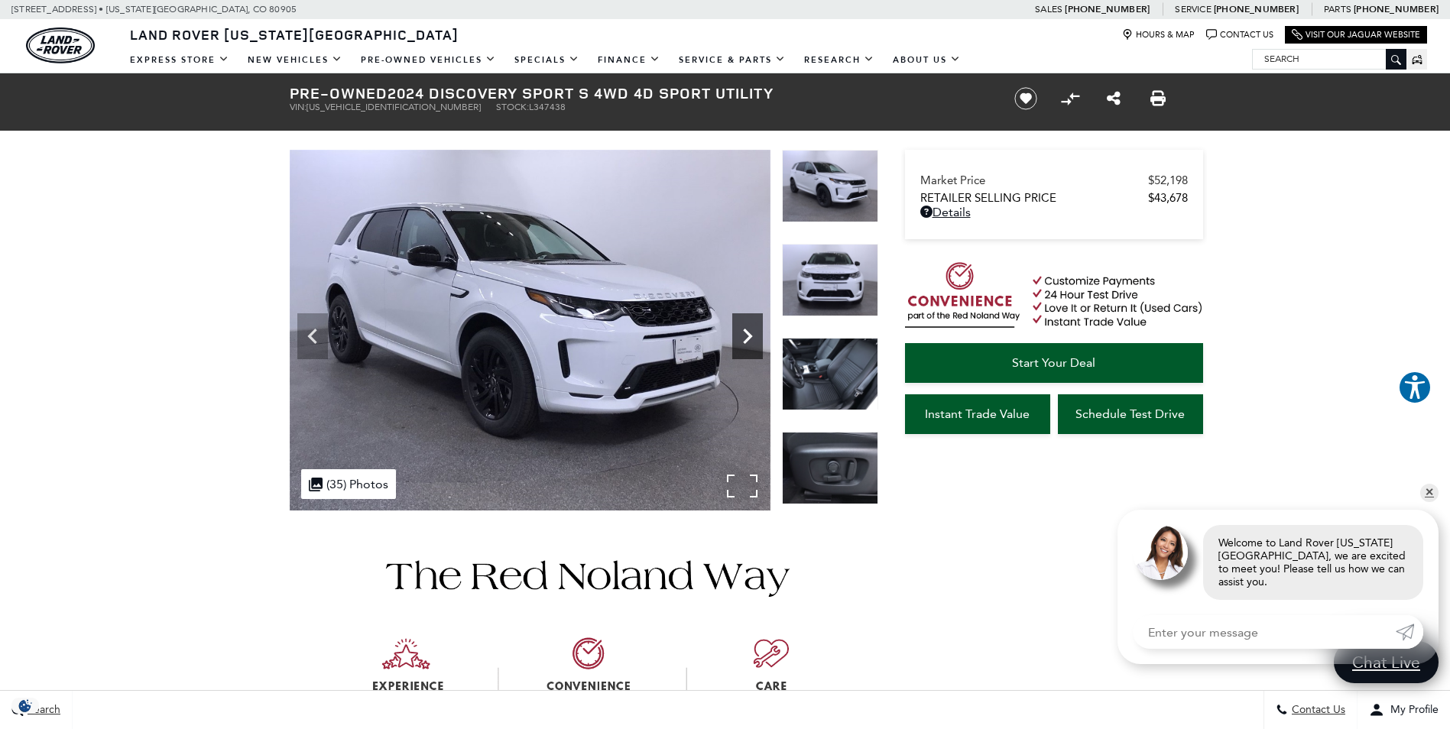
click at [744, 329] on icon "Next" at bounding box center [747, 336] width 31 height 31
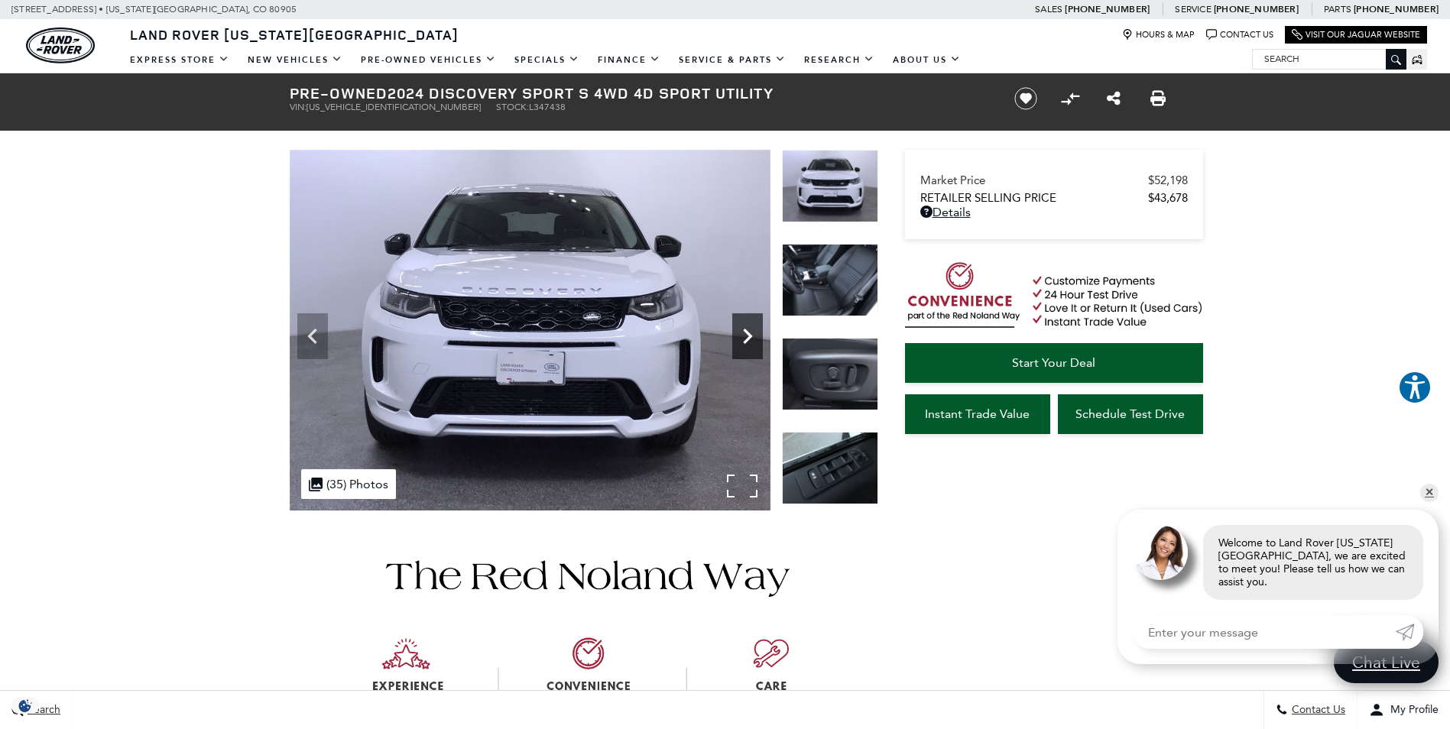
click at [744, 329] on icon "Next" at bounding box center [747, 336] width 31 height 31
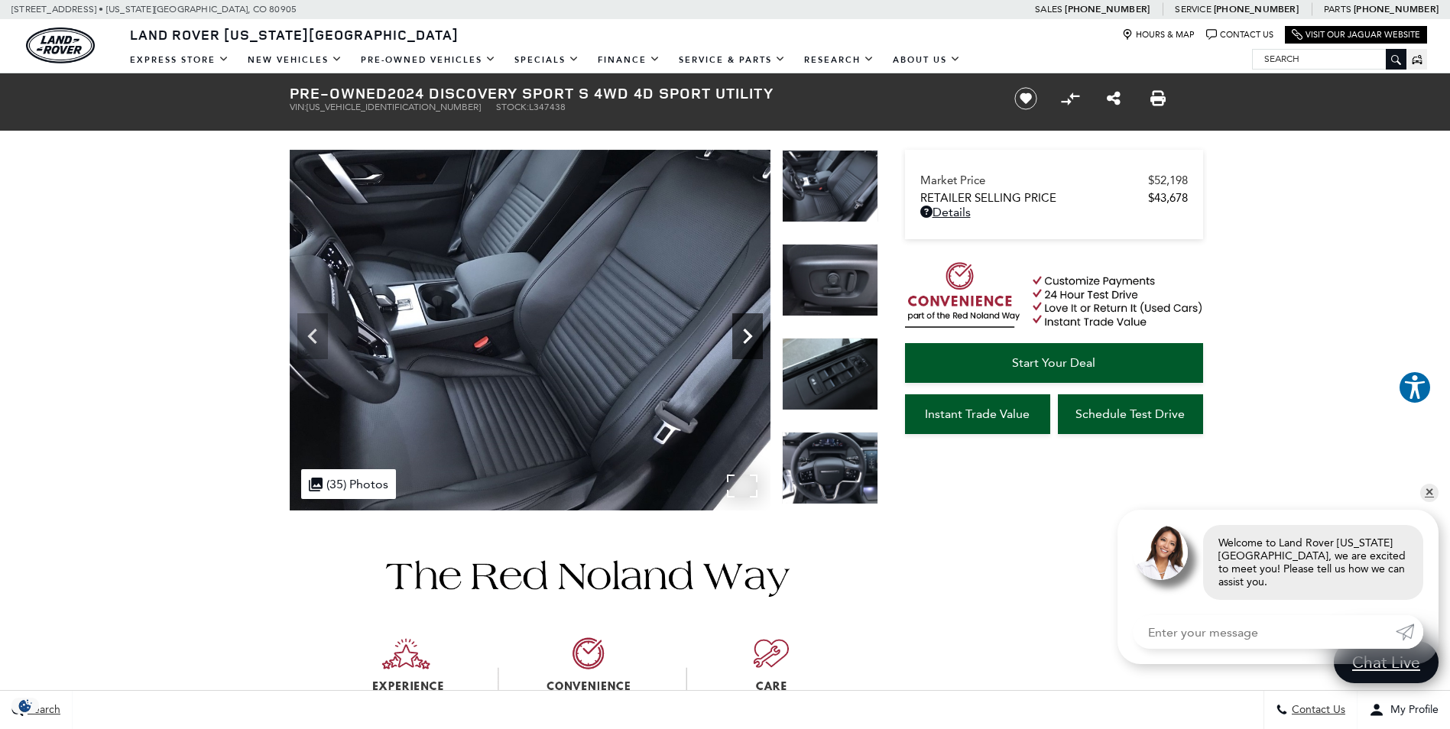
click at [744, 329] on icon "Next" at bounding box center [747, 336] width 31 height 31
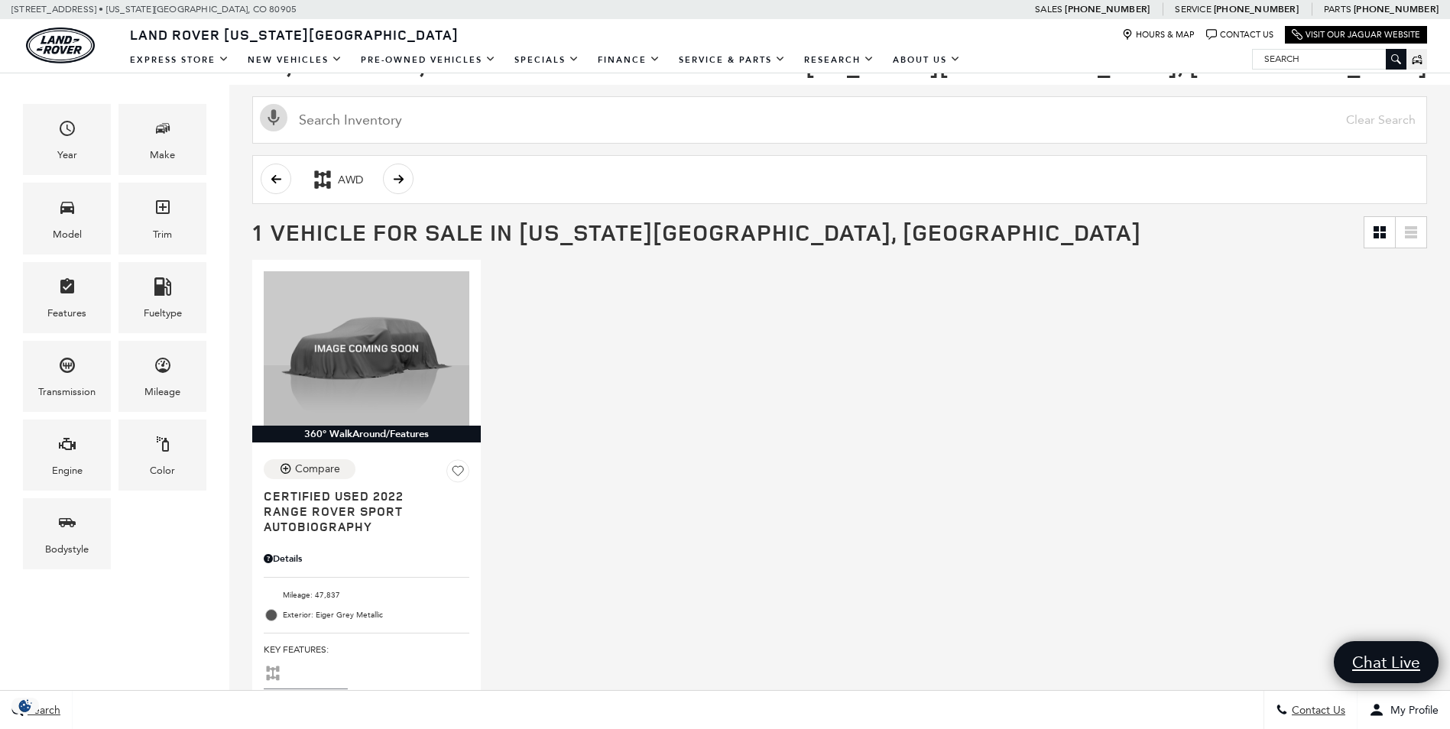
scroll to position [306, 0]
